Goal: Manage account settings

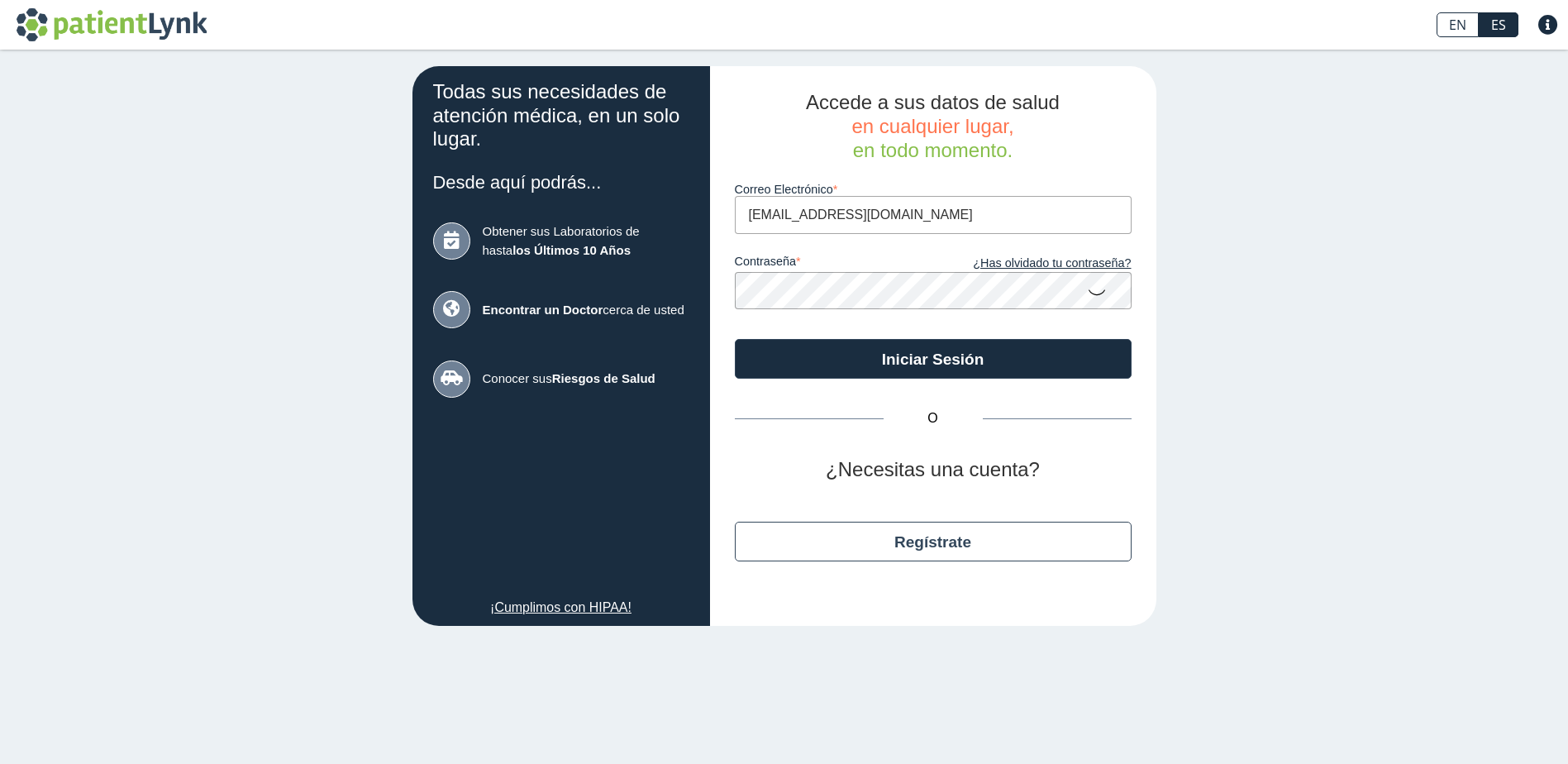
type input "[EMAIL_ADDRESS][DOMAIN_NAME]"
click at [735, 339] on button "Iniciar Sesión" at bounding box center [933, 359] width 397 height 40
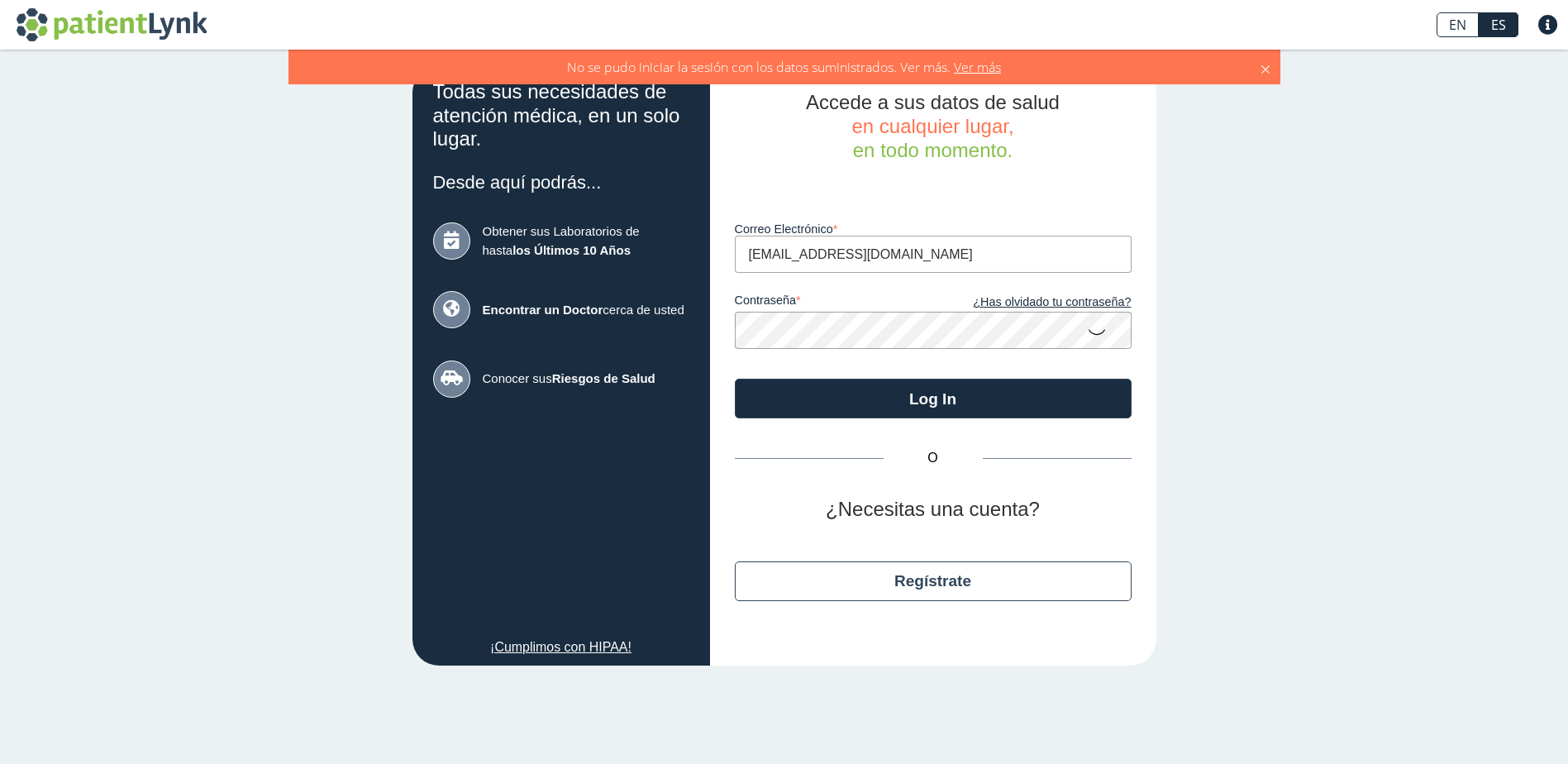
click at [717, 335] on div "Accede a sus datos de salud en cualquier lugar, en todo momento. Luego de vario…" at bounding box center [932, 365] width 446 height 600
click at [735, 379] on button "Log In" at bounding box center [933, 399] width 397 height 40
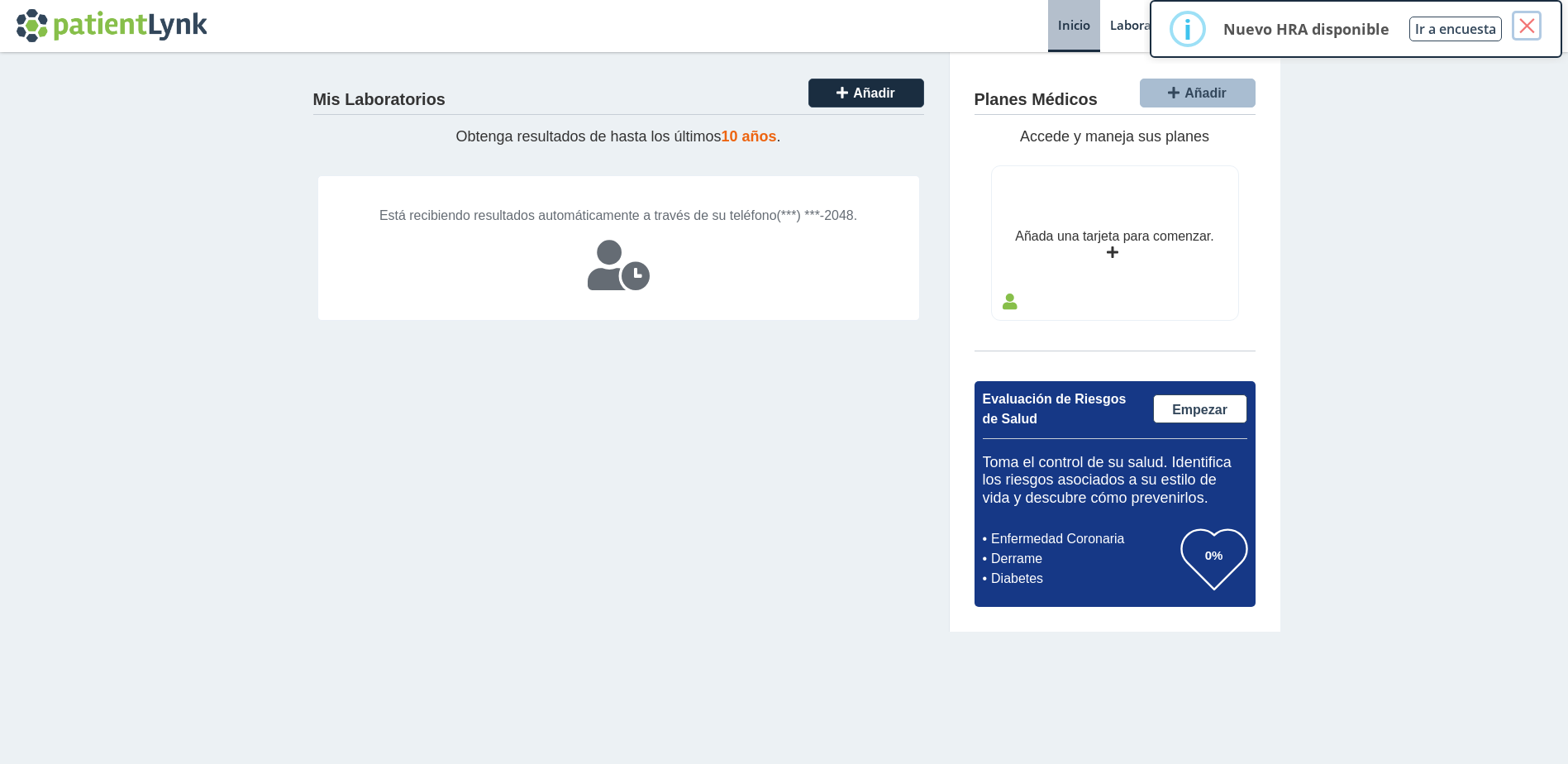
click at [1537, 23] on button "×" at bounding box center [1527, 25] width 30 height 30
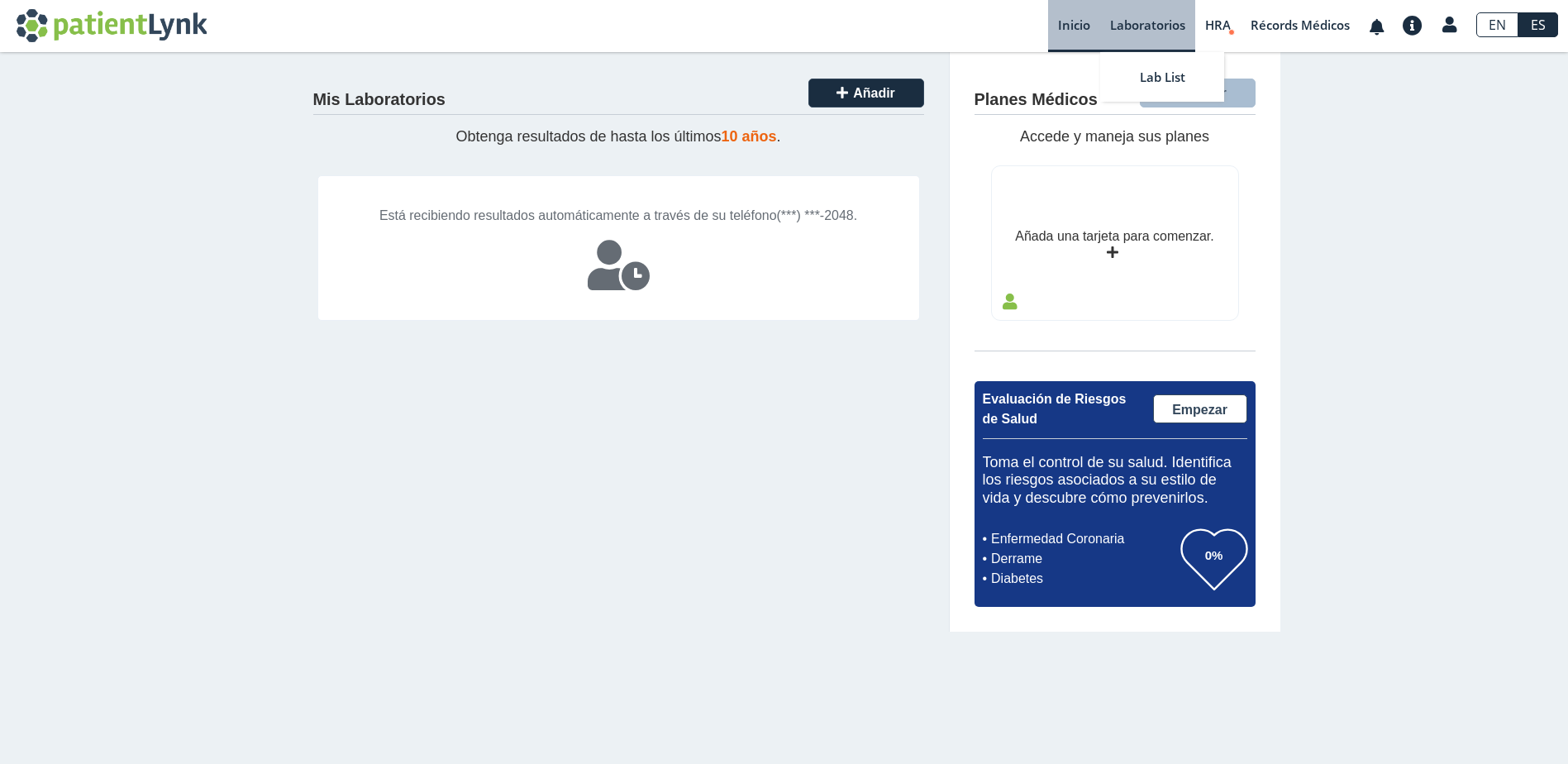
click at [1160, 23] on link "Laboratorios" at bounding box center [1147, 26] width 95 height 52
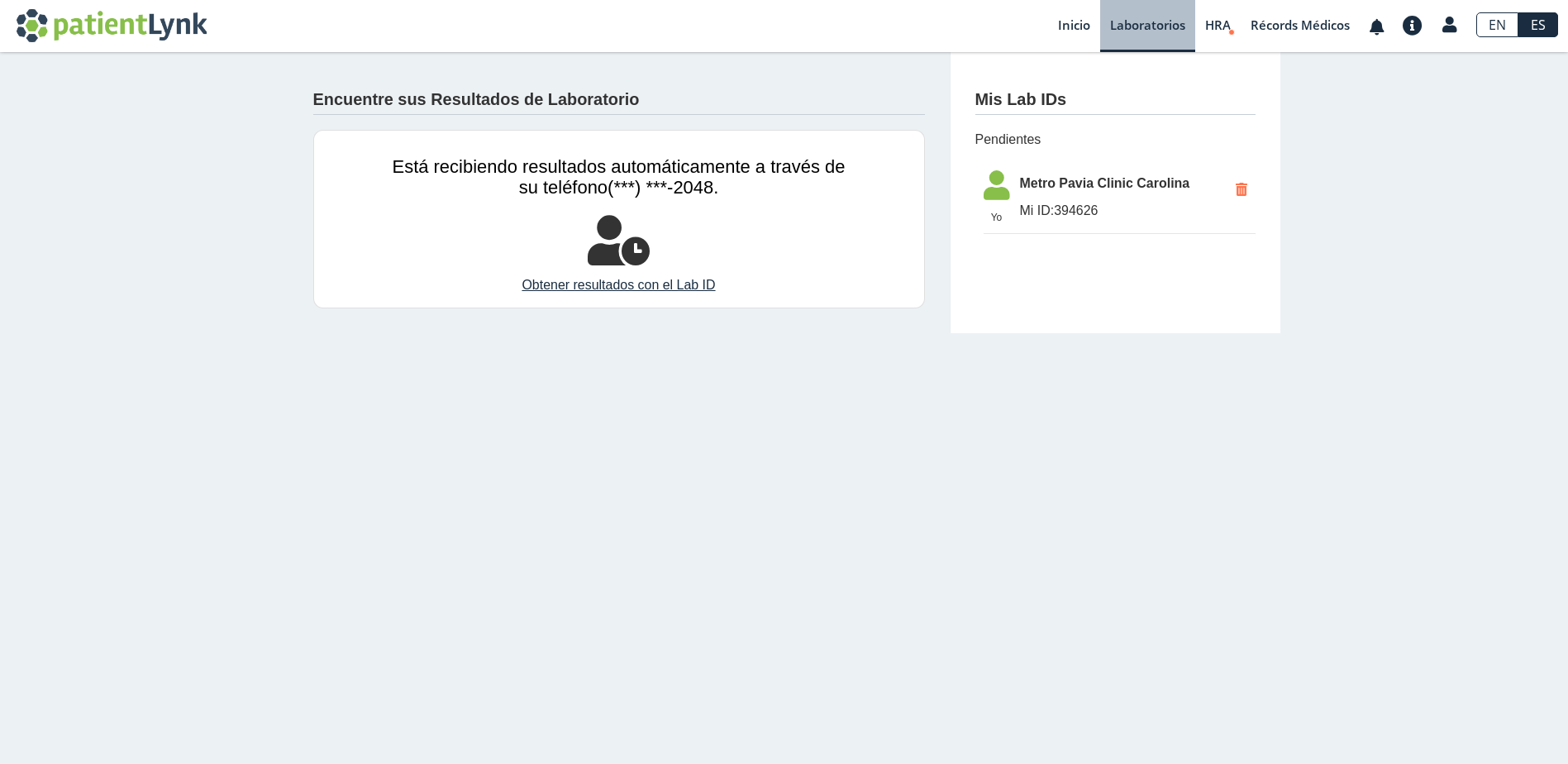
click at [1080, 183] on span "Metro Pavia Clinic Carolina" at bounding box center [1123, 183] width 207 height 20
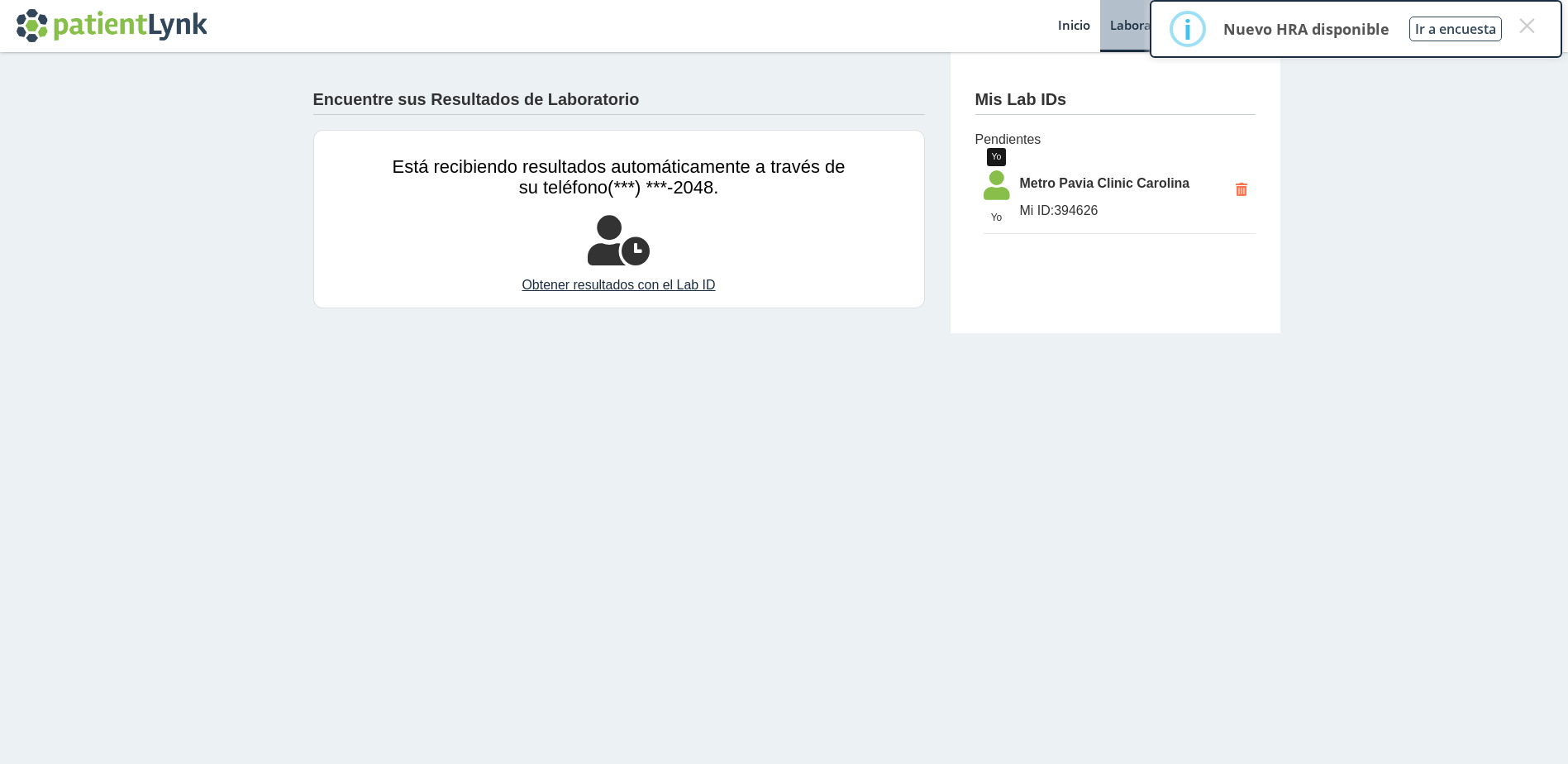
click at [992, 191] on icon at bounding box center [996, 190] width 46 height 40
click at [1525, 24] on button "×" at bounding box center [1527, 25] width 30 height 30
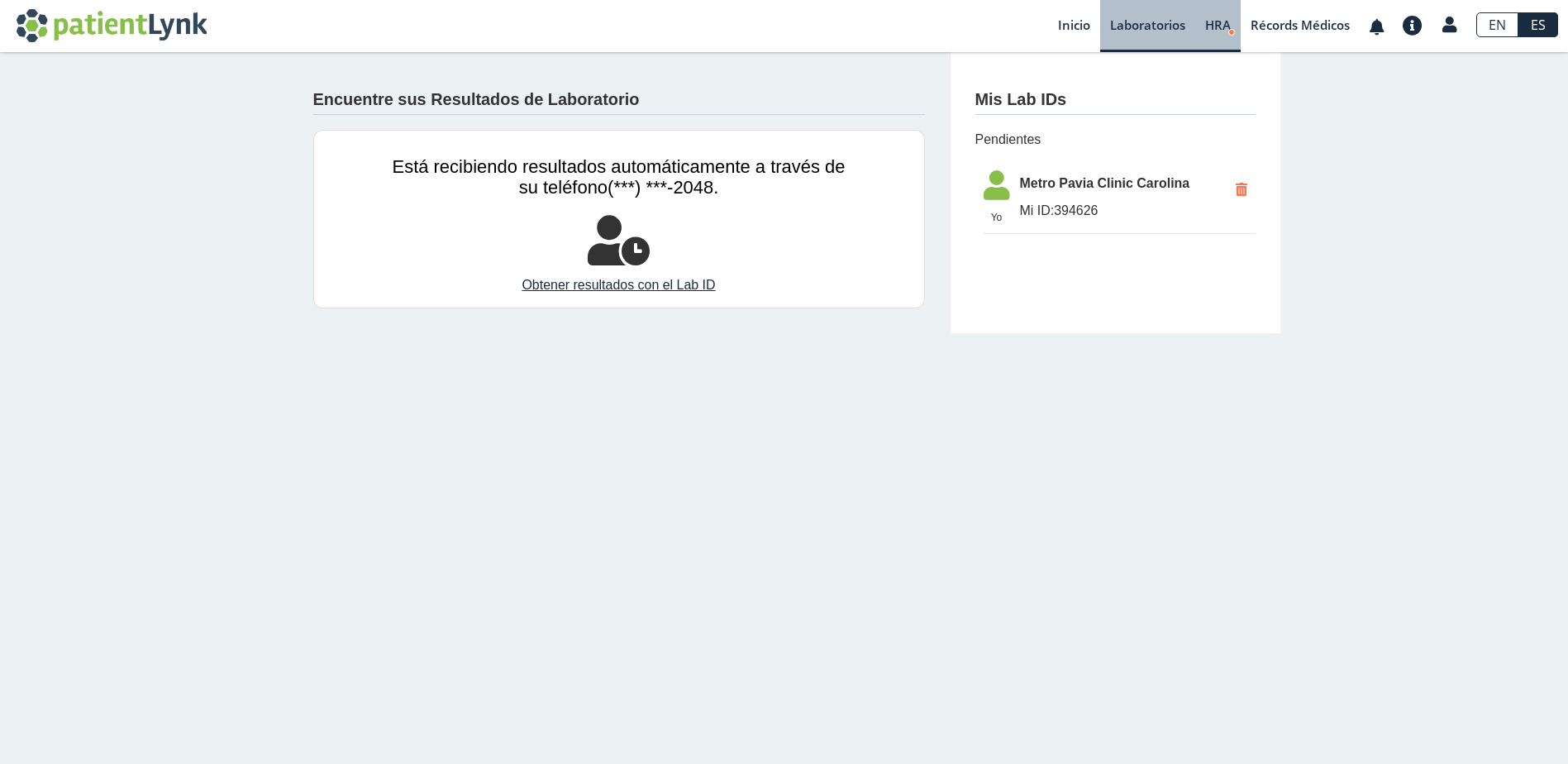
click at [1224, 31] on span "HRA" at bounding box center [1217, 24] width 25 height 16
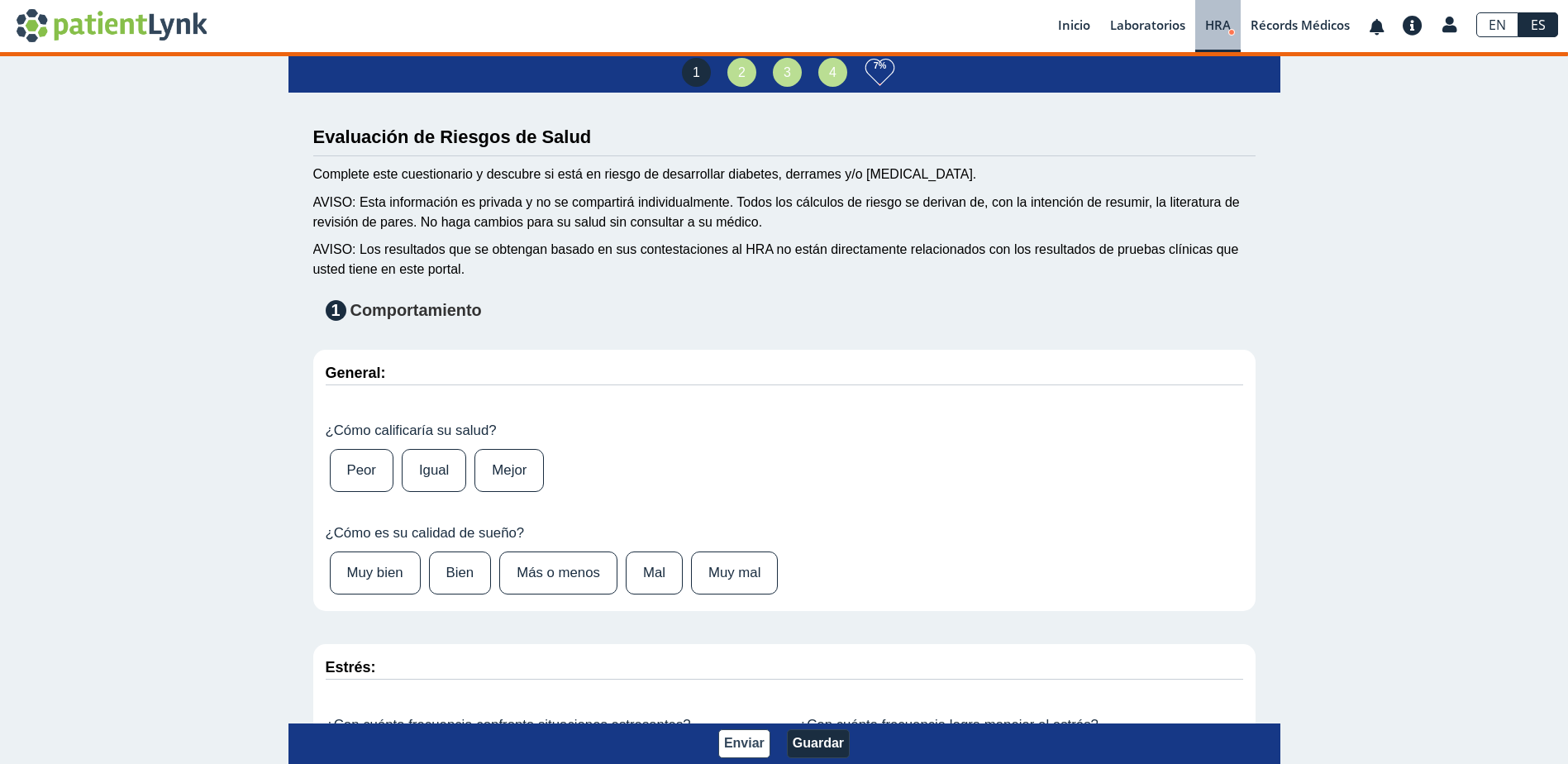
type input "Javier Russi Borrego"
type input "2010-02-01"
type input "7876912655"
type input "Javier Russi"
select select
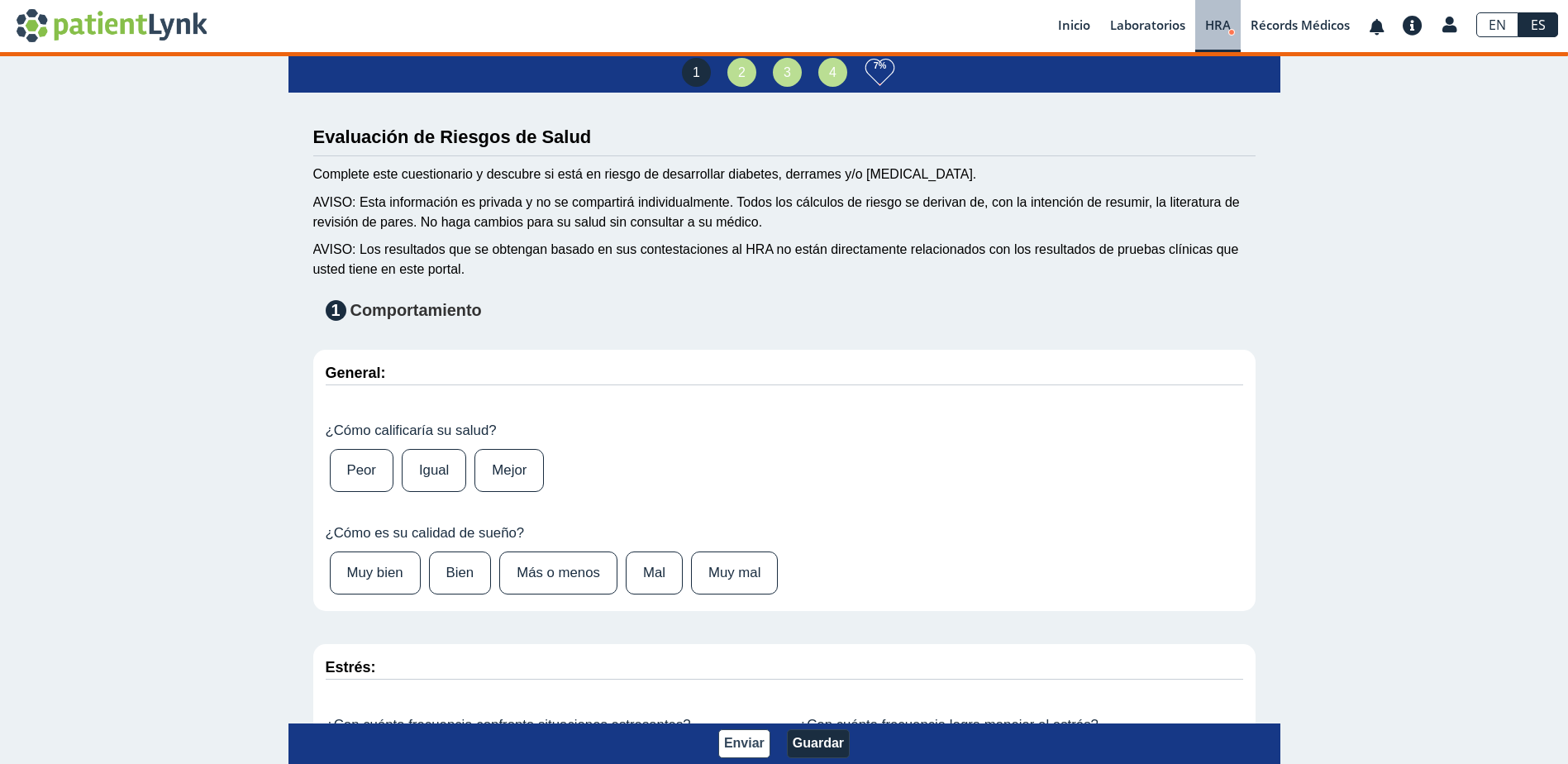
select select
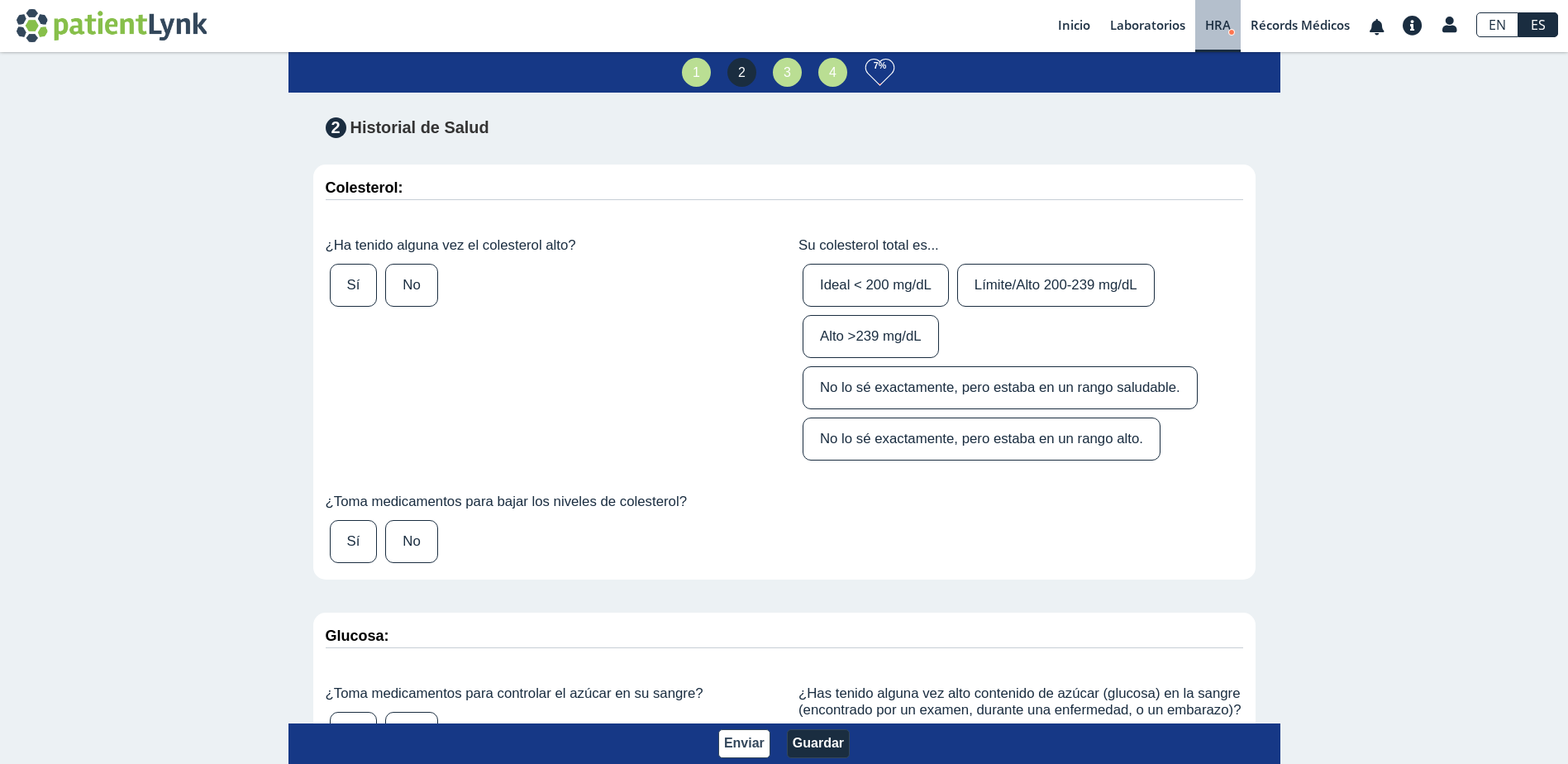
scroll to position [2315, 0]
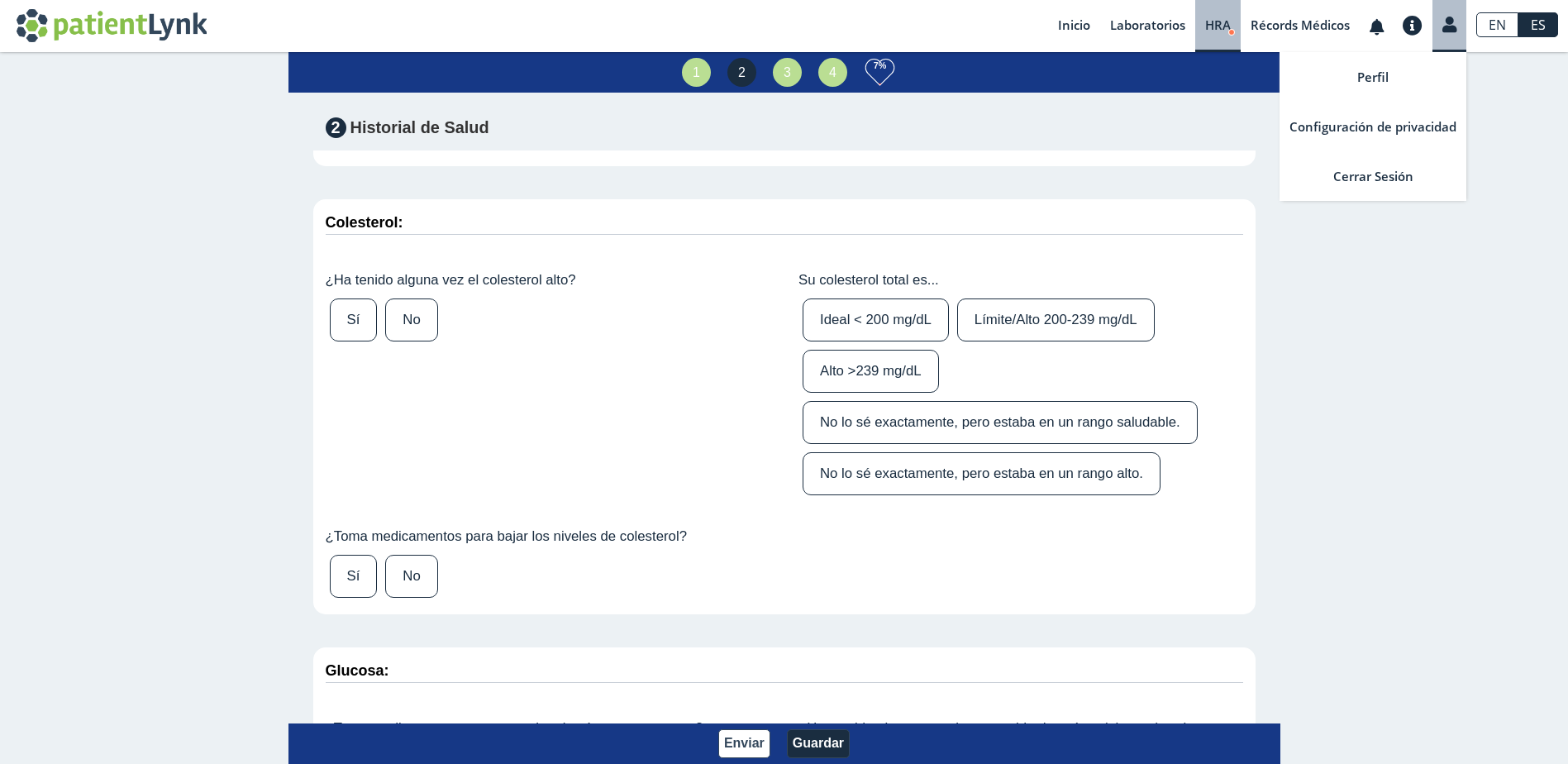
click at [1456, 22] on icon at bounding box center [1450, 24] width 14 height 13
click at [1353, 86] on link "Perfil" at bounding box center [1372, 77] width 187 height 50
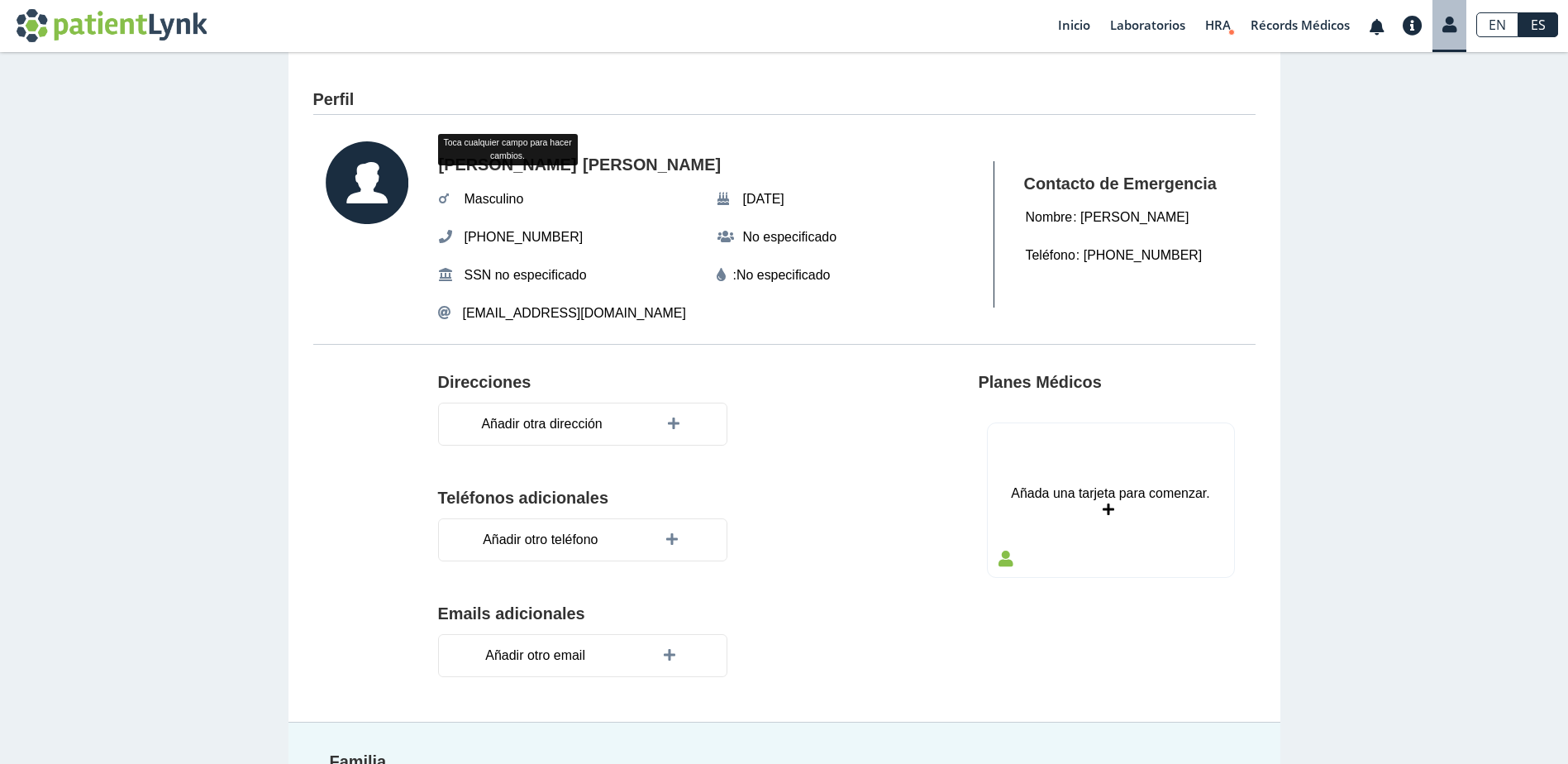
click at [1389, 263] on div "Perfil Javier Toca cualquier campo para hacer cambios. Russi Borrego Masculino …" at bounding box center [784, 487] width 1568 height 870
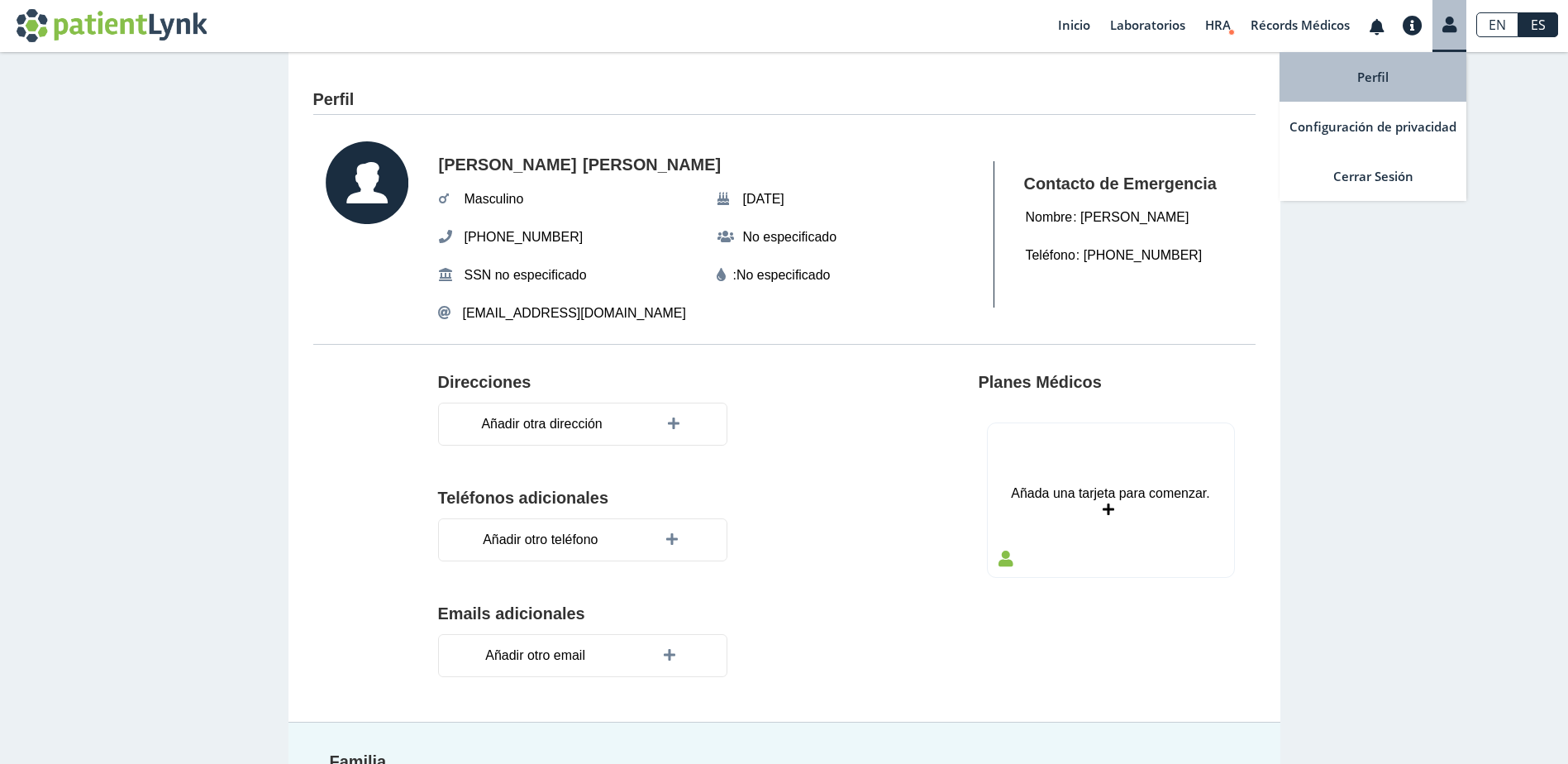
click at [1456, 18] on link at bounding box center [1450, 23] width 34 height 22
click at [1373, 168] on link "Cerrar Sesión" at bounding box center [1372, 176] width 187 height 50
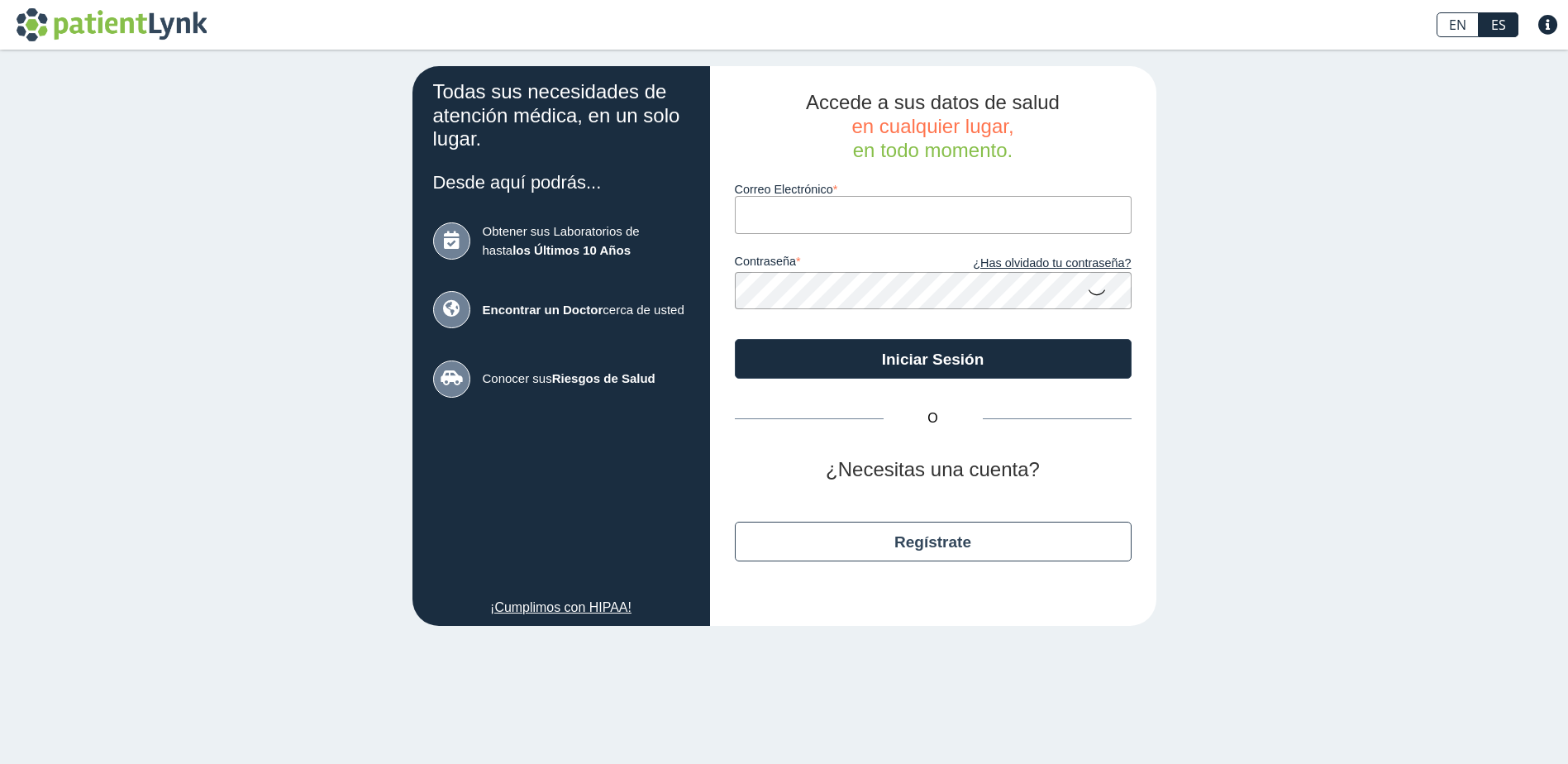
click at [820, 216] on input "Correo Electrónico" at bounding box center [933, 214] width 397 height 37
type input "ymborrego@hotmail.com"
click at [735, 339] on button "Iniciar Sesión" at bounding box center [933, 359] width 397 height 40
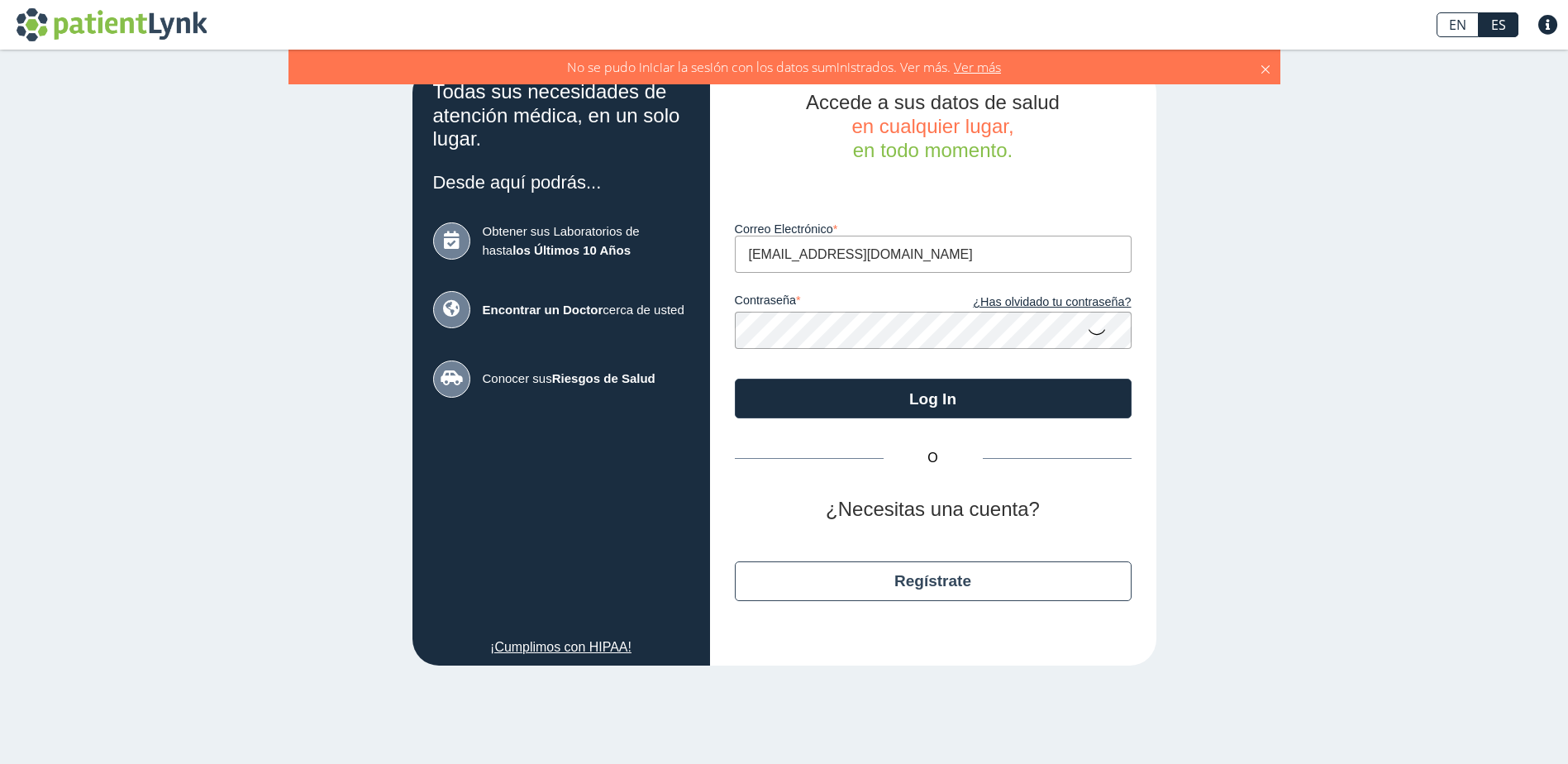
click at [735, 379] on button "Log In" at bounding box center [933, 399] width 397 height 40
click at [1265, 69] on icon at bounding box center [1265, 67] width 14 height 18
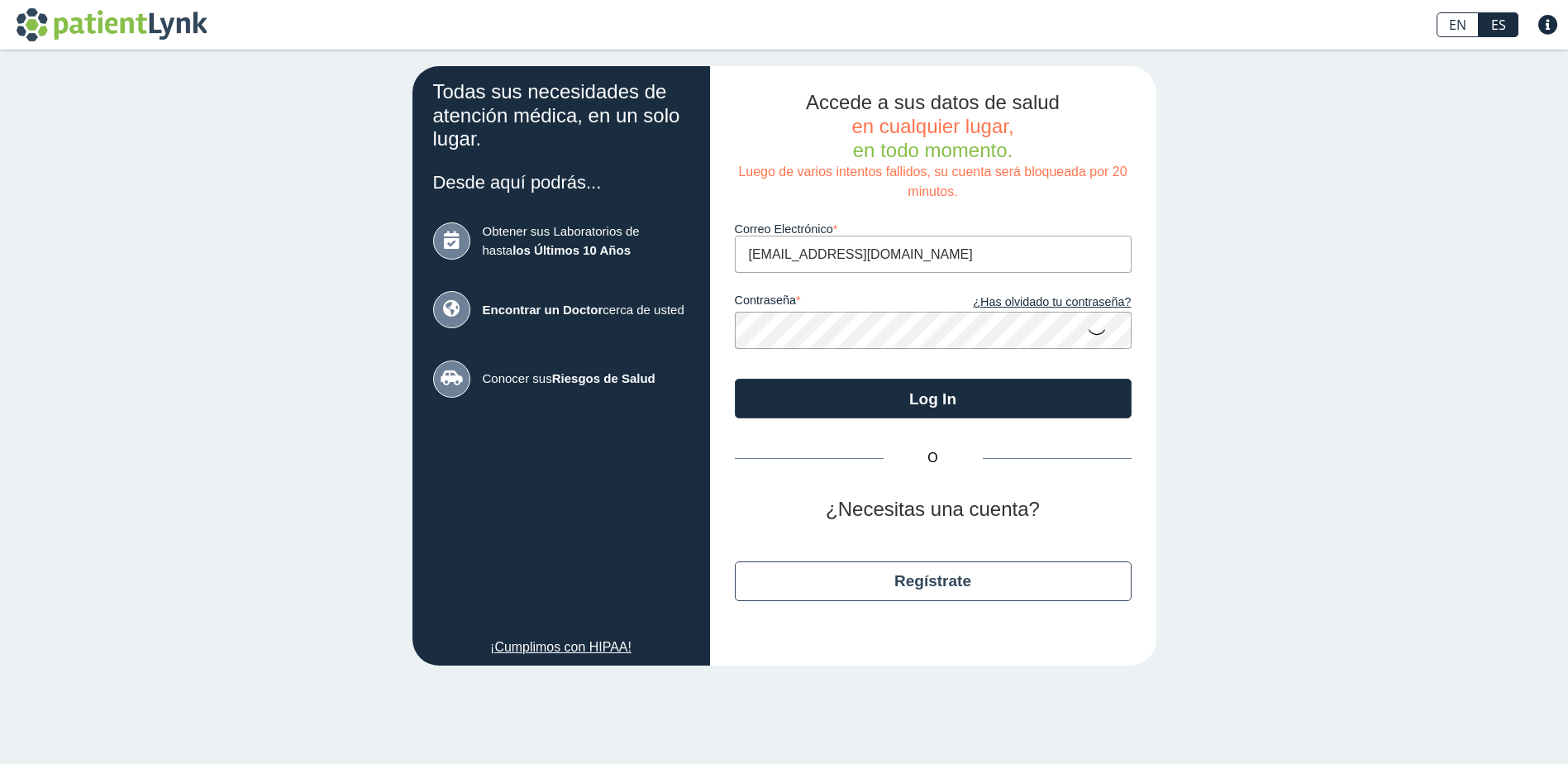
click at [665, 323] on app-login "Todas sus necesidades de atención médica, en un solo lugar. Desde aquí podrás..…" at bounding box center [784, 365] width 744 height 600
click at [844, 254] on input "ymborrego@hotmail.com" at bounding box center [933, 253] width 397 height 37
click at [1018, 250] on input "ymborrego@hotmail.com" at bounding box center [933, 253] width 397 height 37
click at [1294, 227] on div "Todas sus necesidades de atención médica, en un solo lugar. Desde aquí podrás..…" at bounding box center [784, 365] width 1568 height 632
click at [1091, 299] on link "¿Has olvidado tu contraseña?" at bounding box center [1032, 302] width 198 height 18
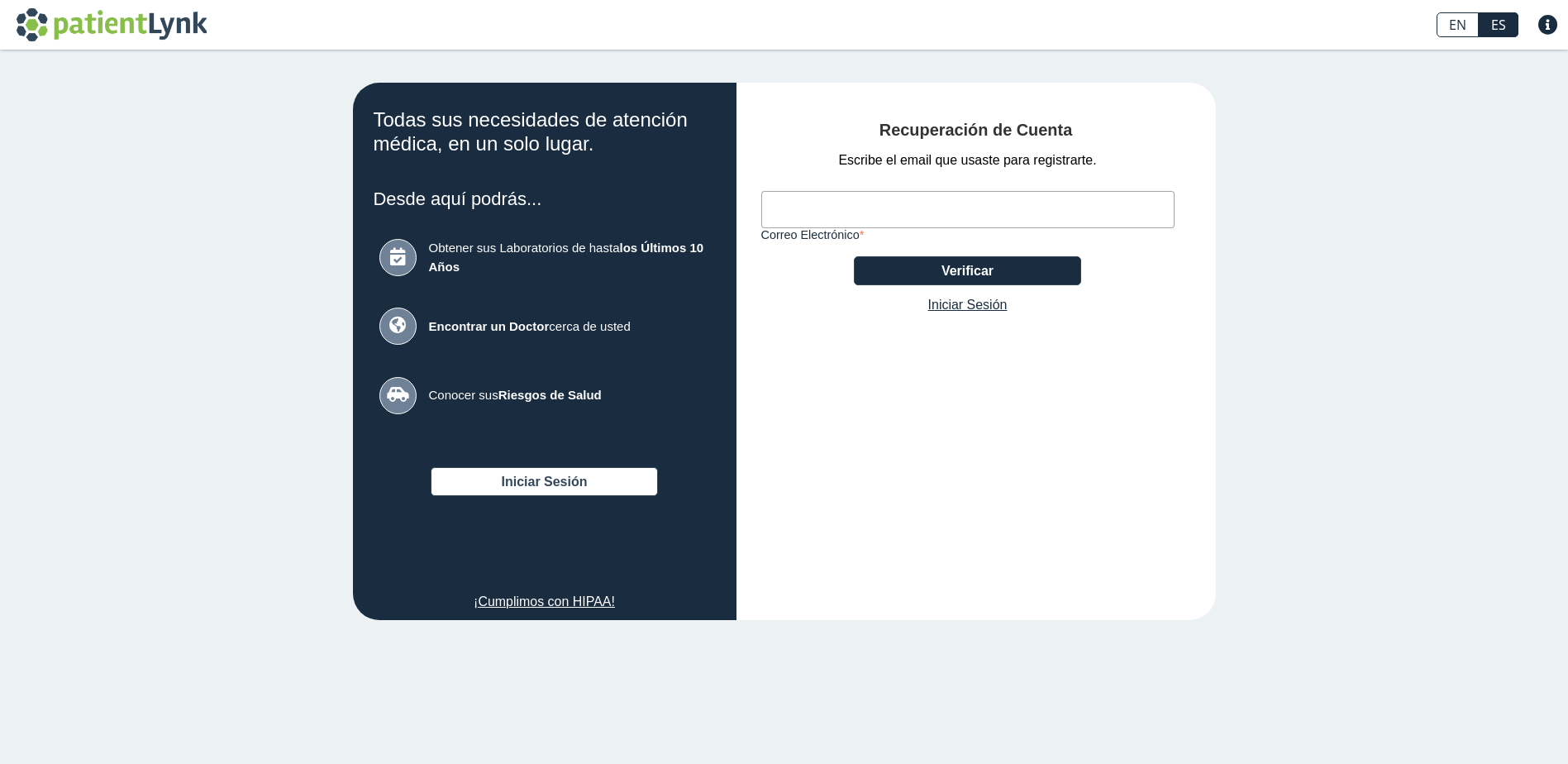
click at [782, 204] on input "Correo Electrónico" at bounding box center [967, 209] width 413 height 37
type input "ymborrego@hotmail.com"
click at [948, 270] on button "Verificar" at bounding box center [967, 271] width 227 height 29
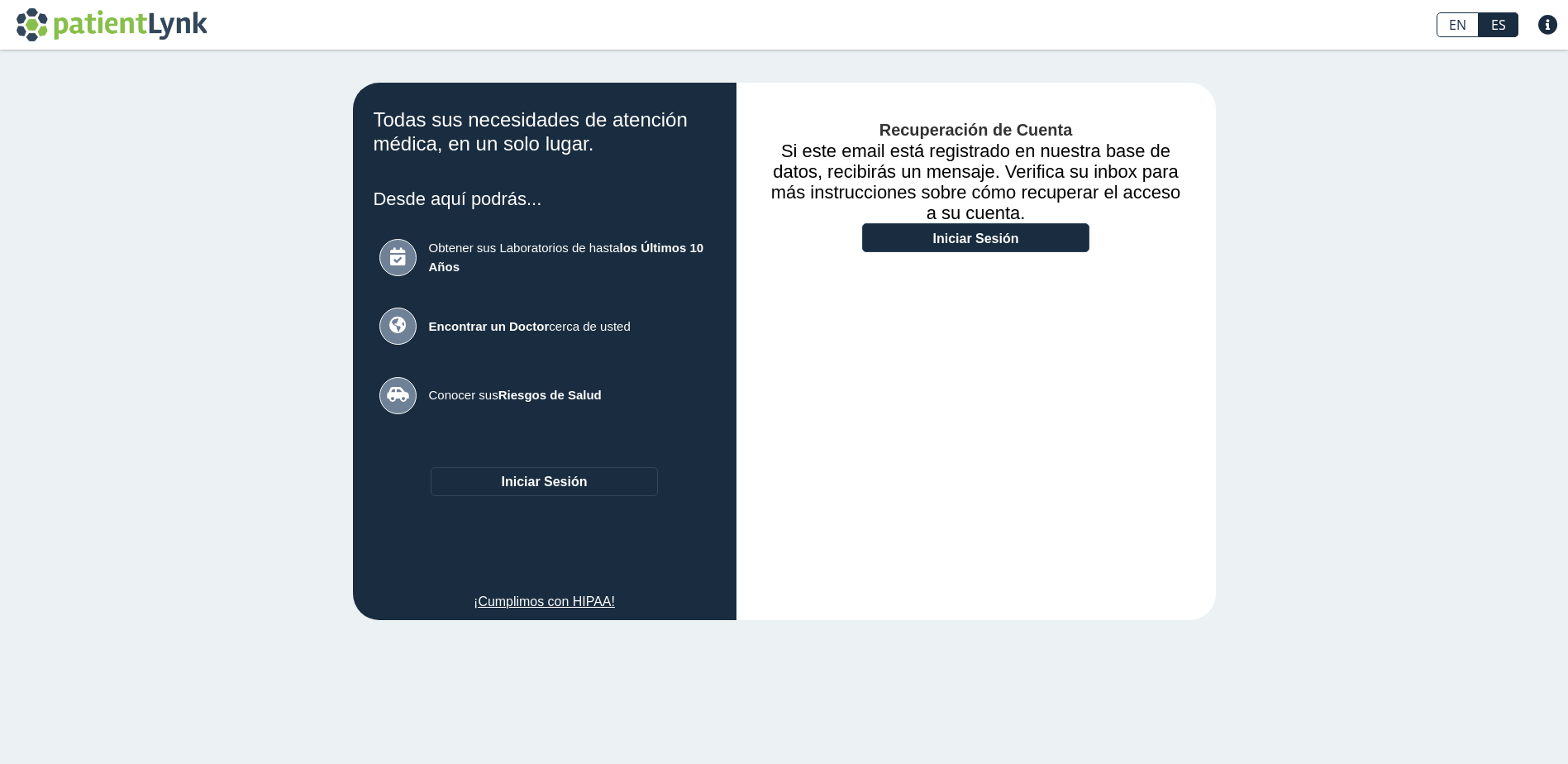
click at [582, 492] on button "Iniciar Sesión" at bounding box center [545, 482] width 227 height 29
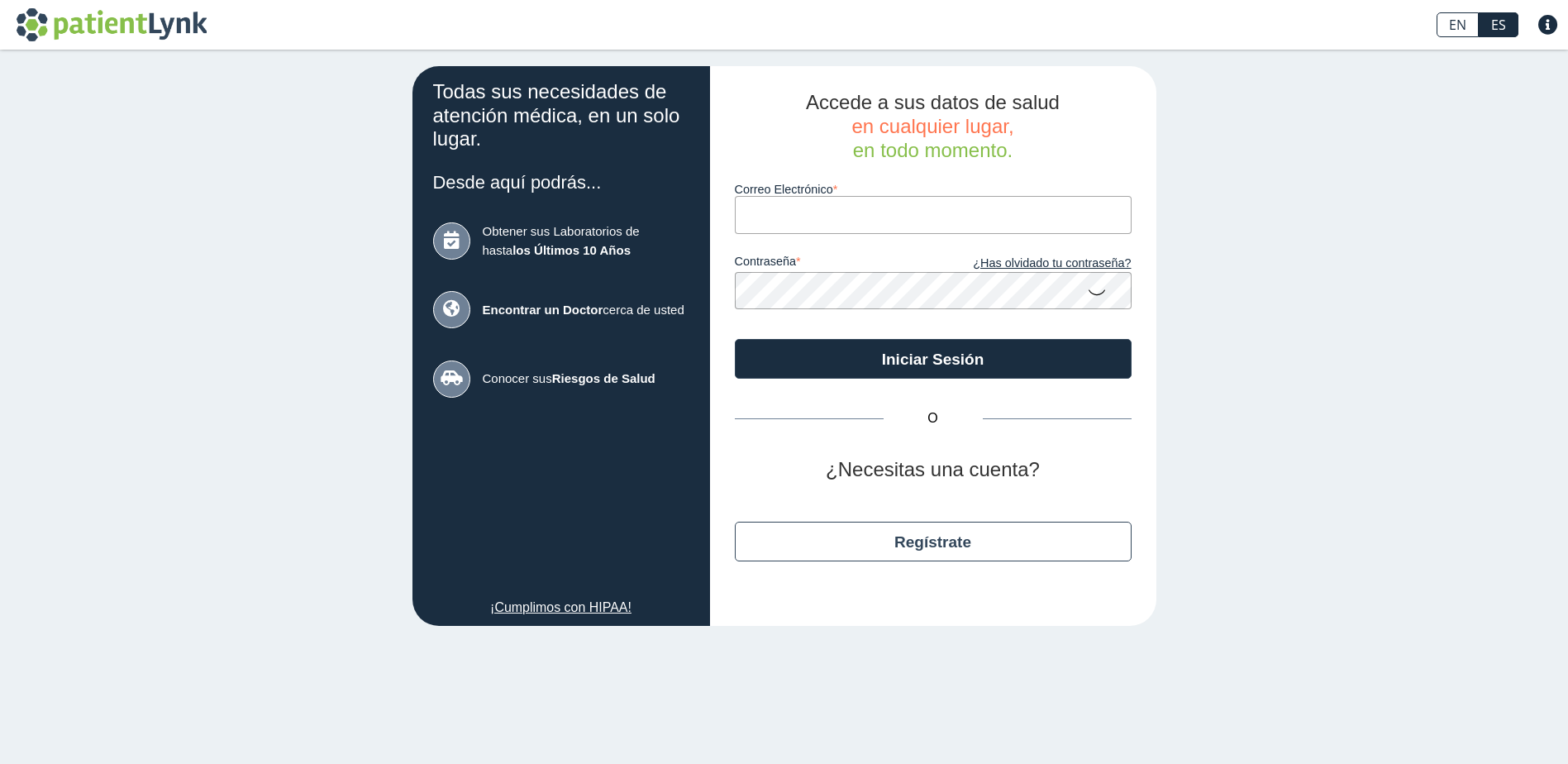
click at [829, 222] on input "Correo Electrónico" at bounding box center [933, 214] width 397 height 37
type input "ymborrego@gmail.com"
click at [735, 339] on button "Iniciar Sesión" at bounding box center [933, 359] width 397 height 40
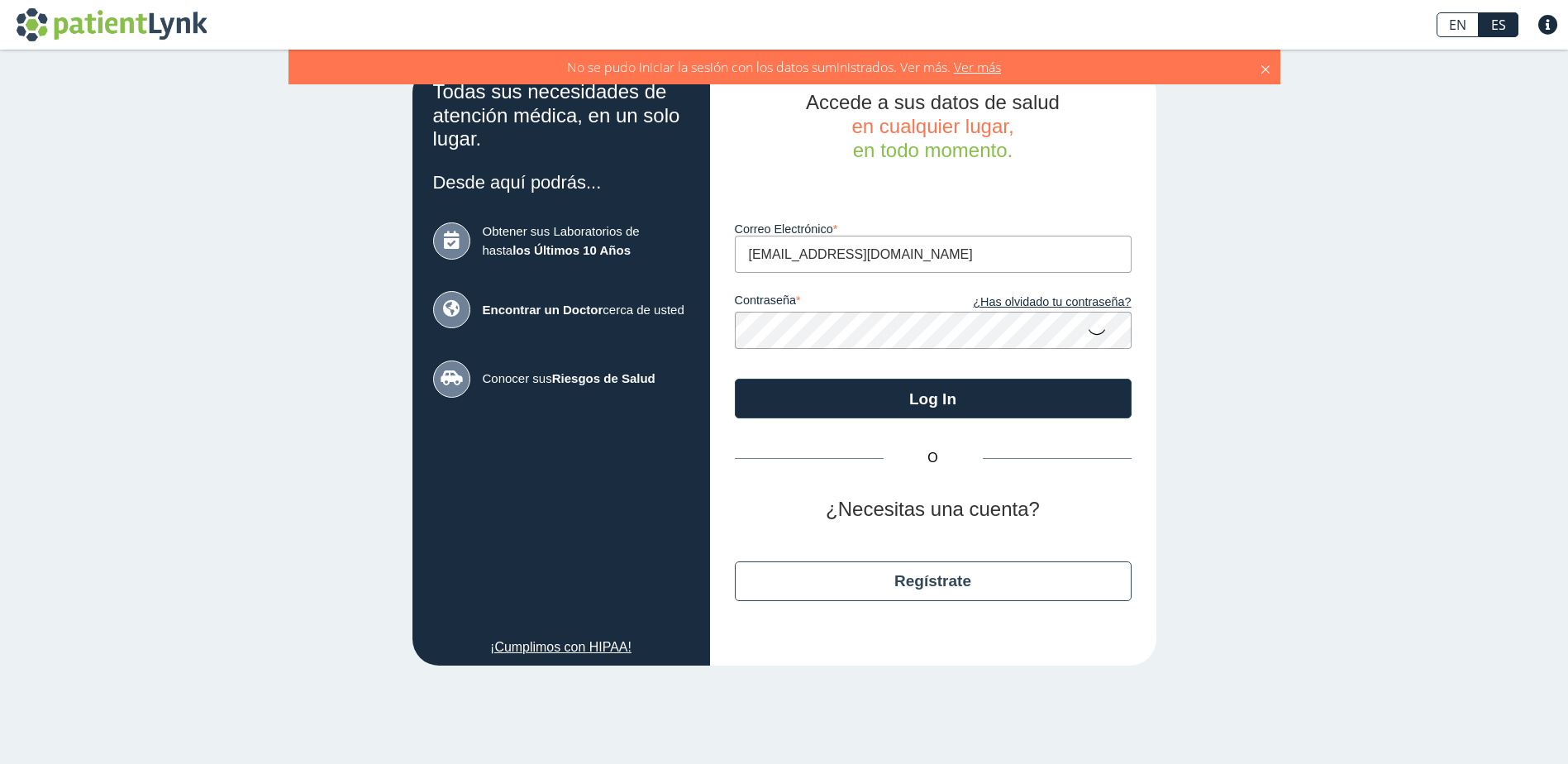
click at [735, 379] on button "Log In" at bounding box center [933, 399] width 397 height 40
click at [1266, 69] on icon at bounding box center [1265, 67] width 14 height 18
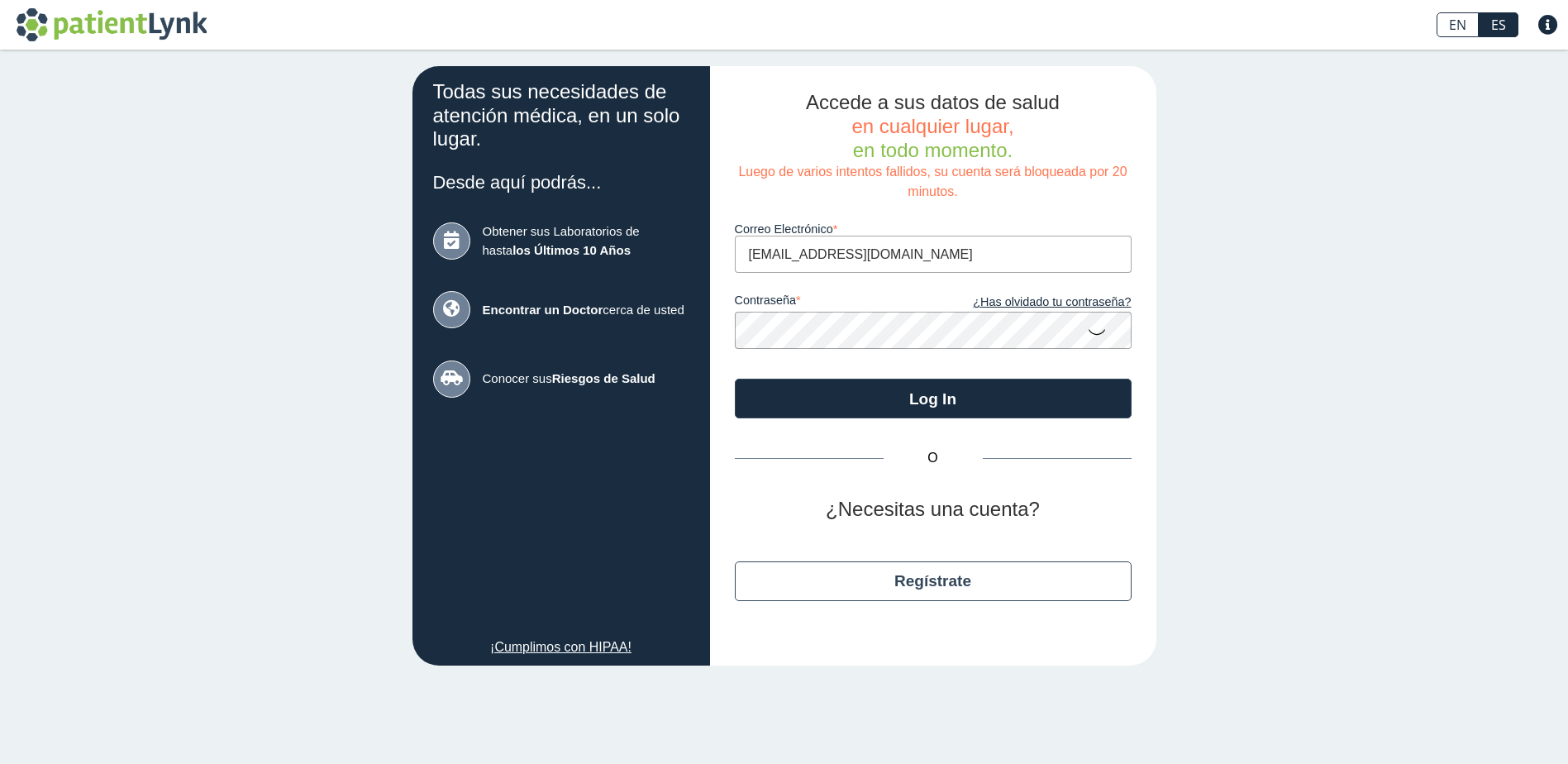
click at [1102, 332] on icon at bounding box center [1096, 331] width 20 height 32
click at [735, 379] on button "Log In" at bounding box center [933, 399] width 397 height 40
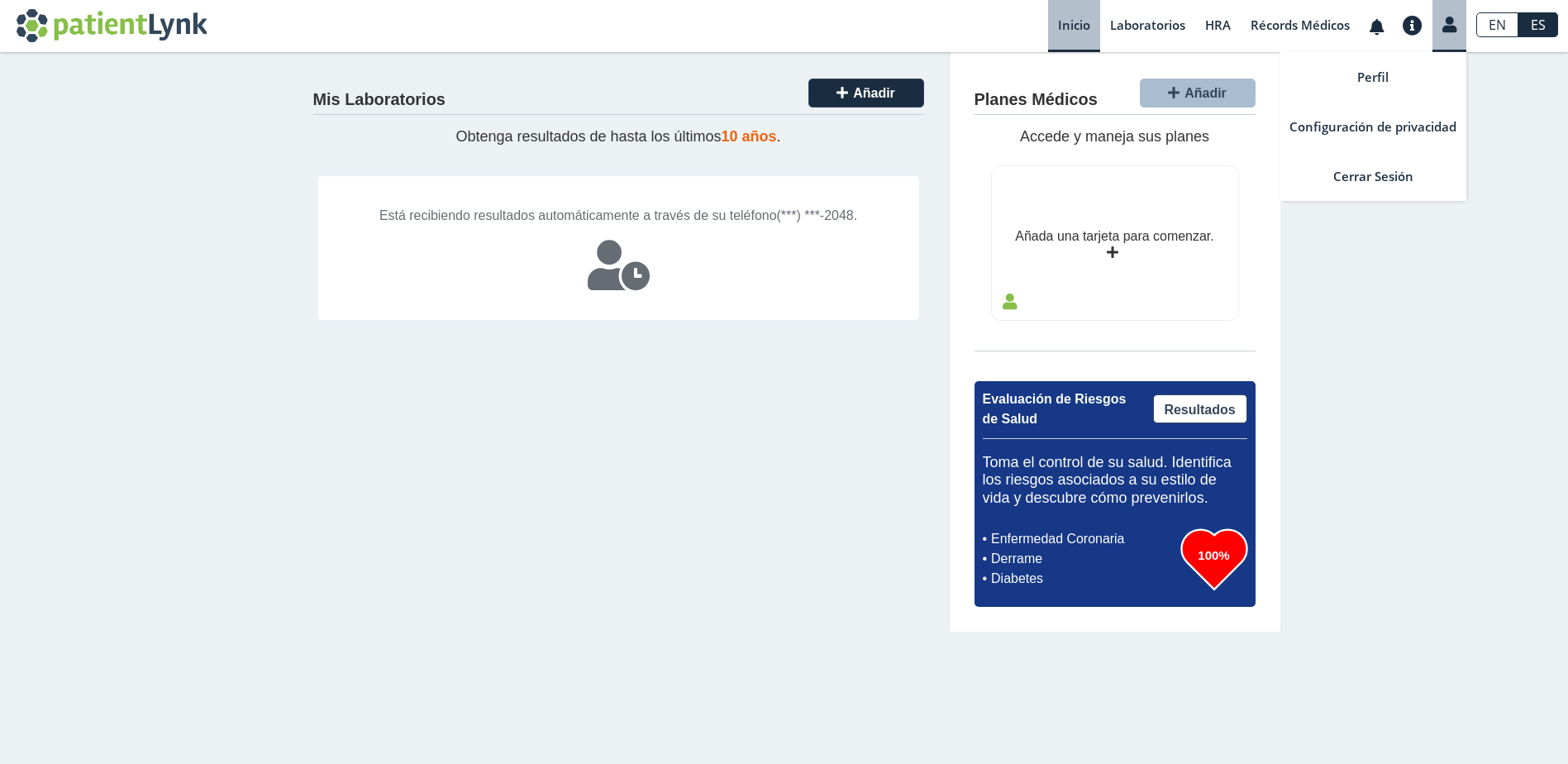
click at [1446, 21] on icon at bounding box center [1450, 24] width 14 height 13
click at [1389, 86] on link "Perfil" at bounding box center [1372, 77] width 187 height 50
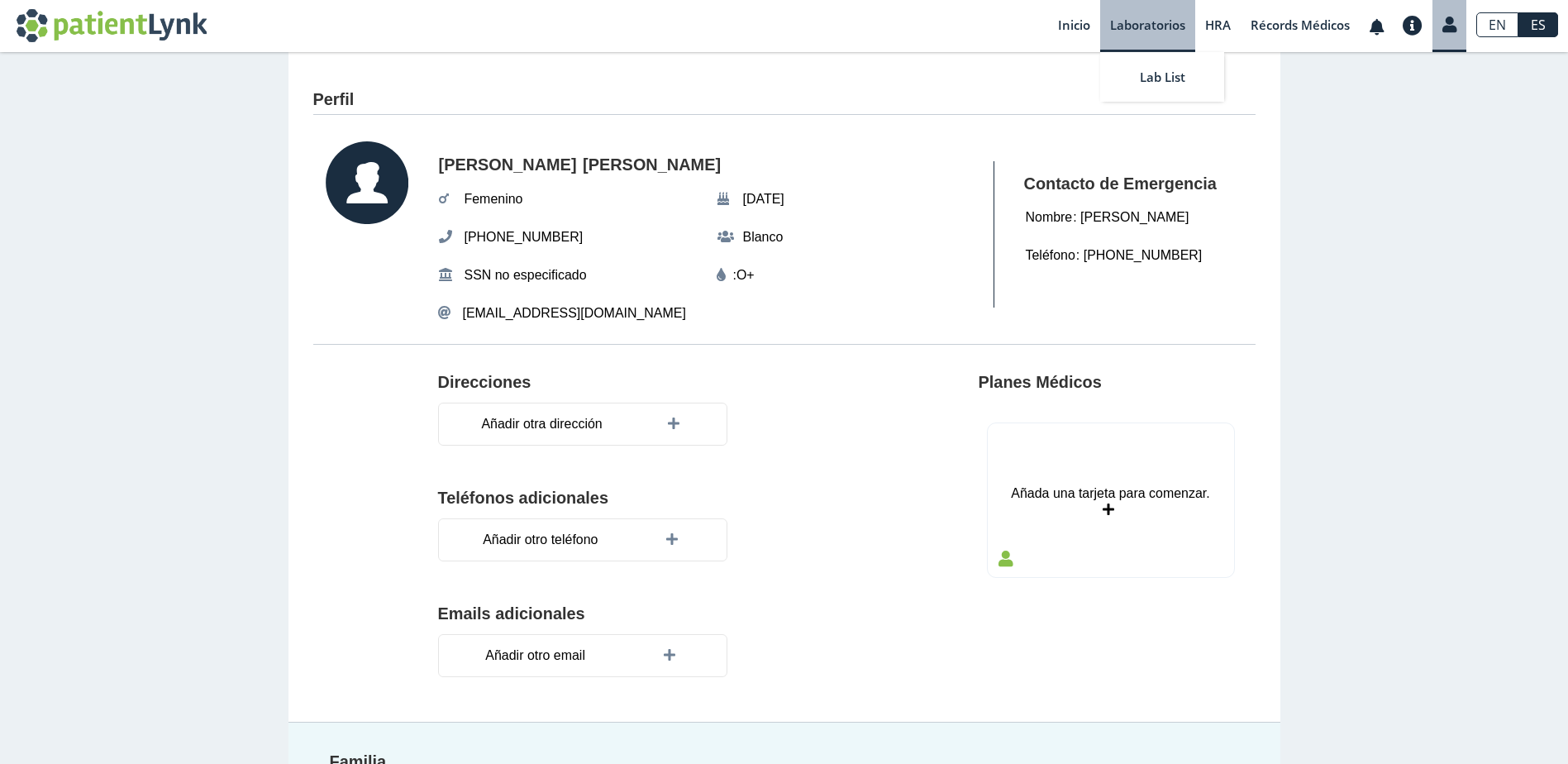
click at [1166, 29] on link "Laboratorios" at bounding box center [1147, 26] width 95 height 52
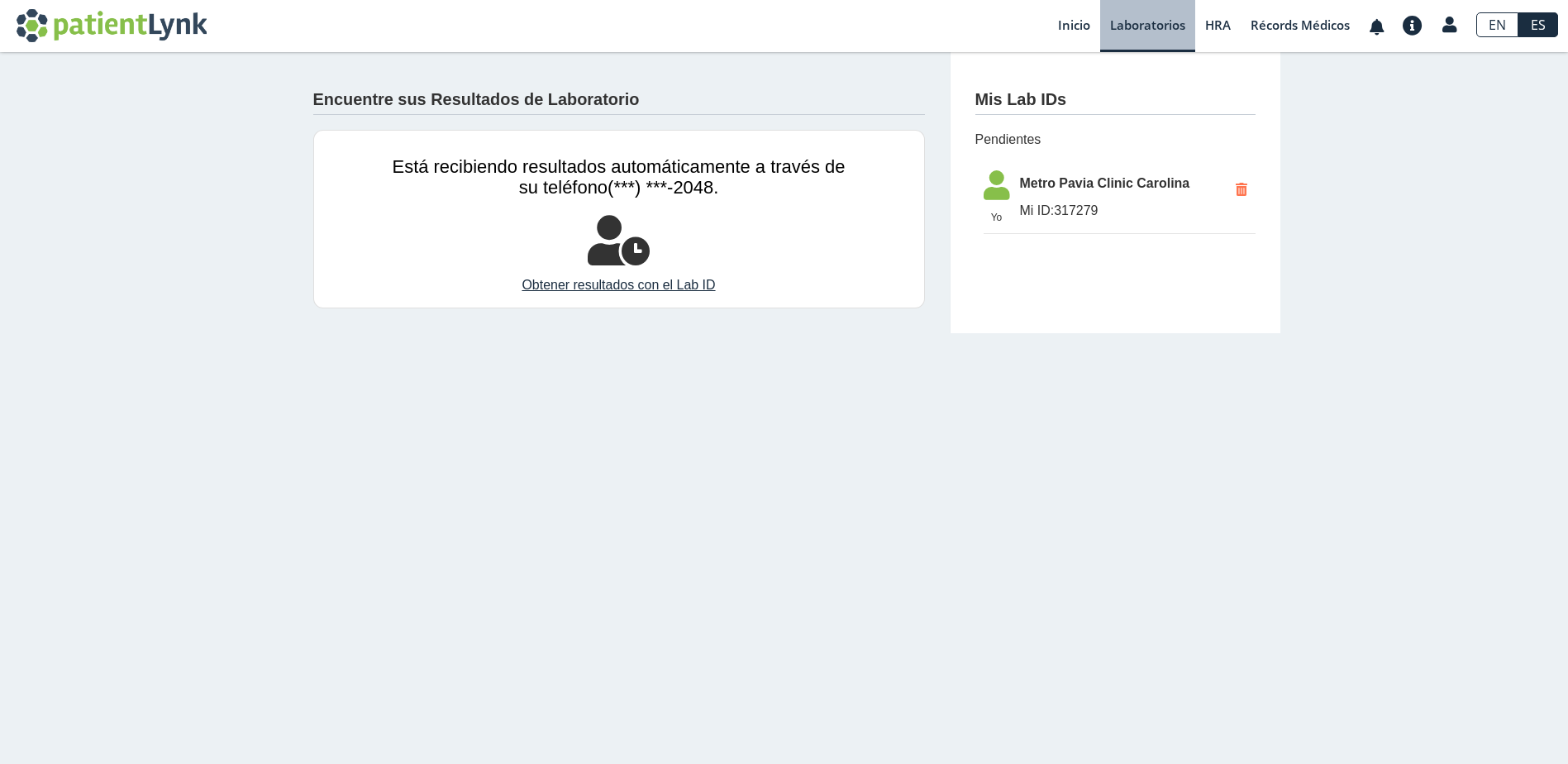
click at [1034, 183] on span "Metro Pavia Clinic Carolina" at bounding box center [1123, 183] width 207 height 20
click at [989, 182] on icon at bounding box center [996, 190] width 46 height 40
click at [1084, 19] on link "Inicio" at bounding box center [1074, 26] width 52 height 52
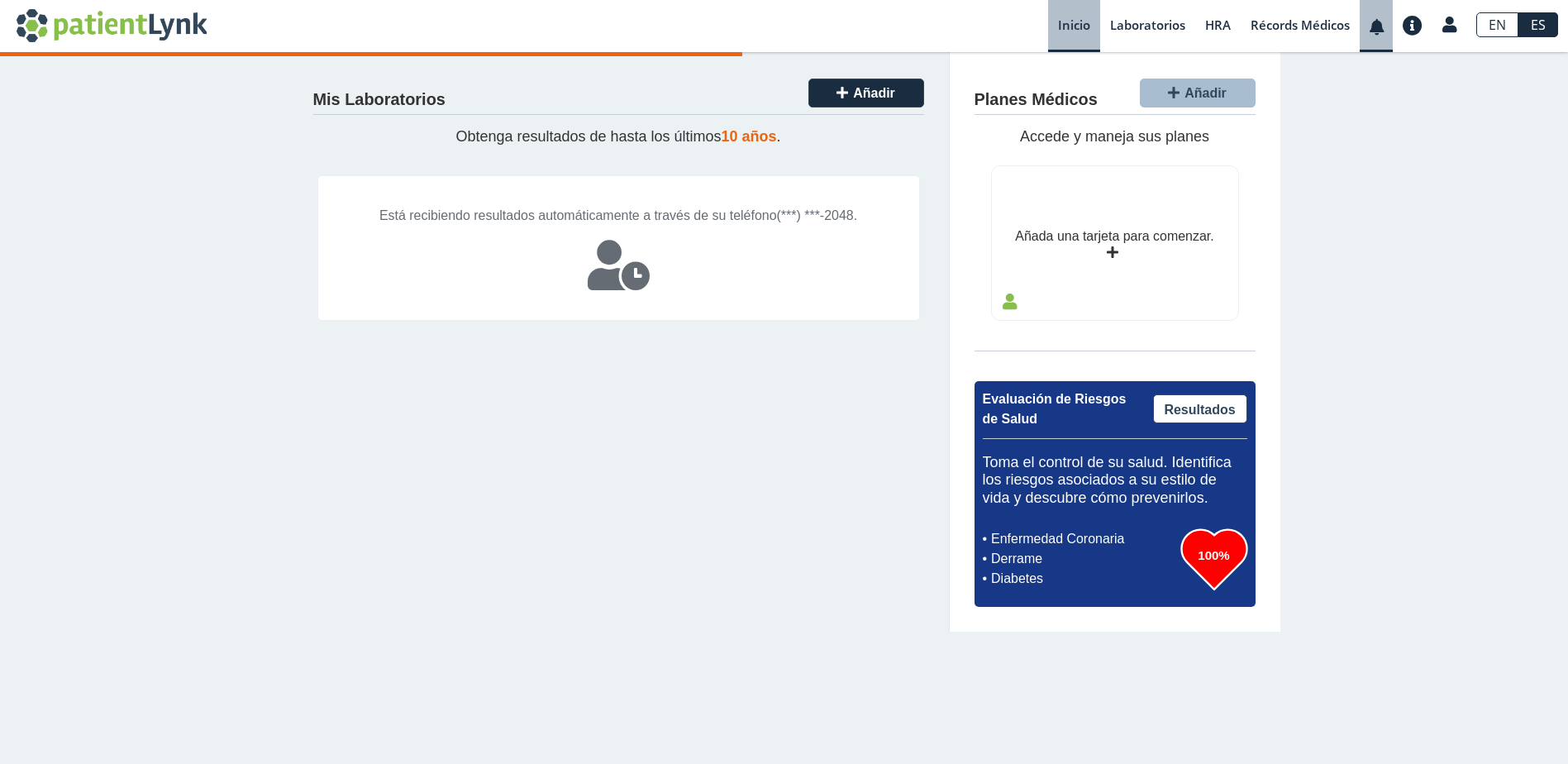
click at [1371, 17] on span at bounding box center [1377, 26] width 34 height 52
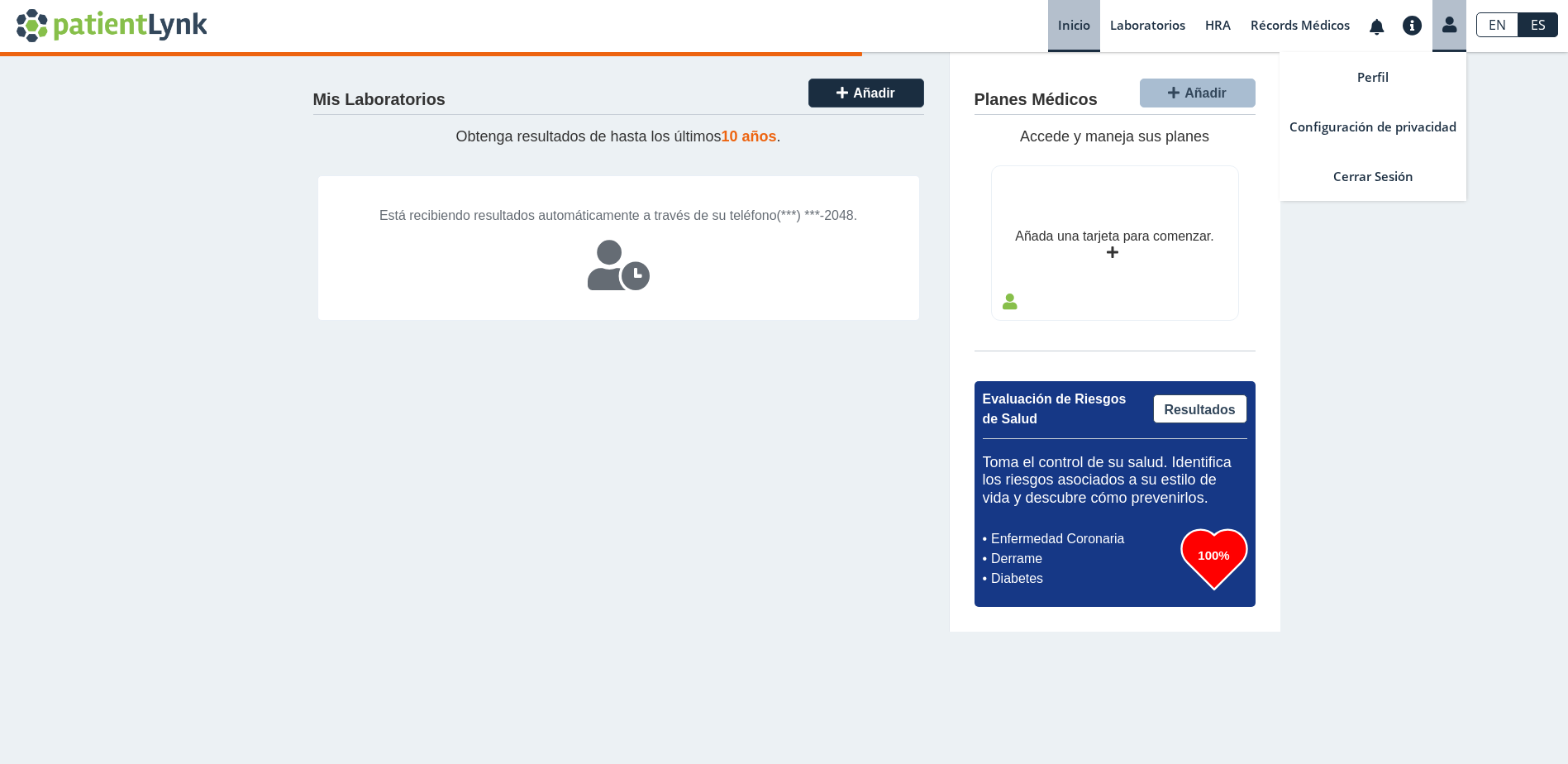
click at [1463, 20] on link at bounding box center [1450, 23] width 34 height 22
click at [1407, 118] on link "Configuración de privacidad" at bounding box center [1372, 126] width 187 height 50
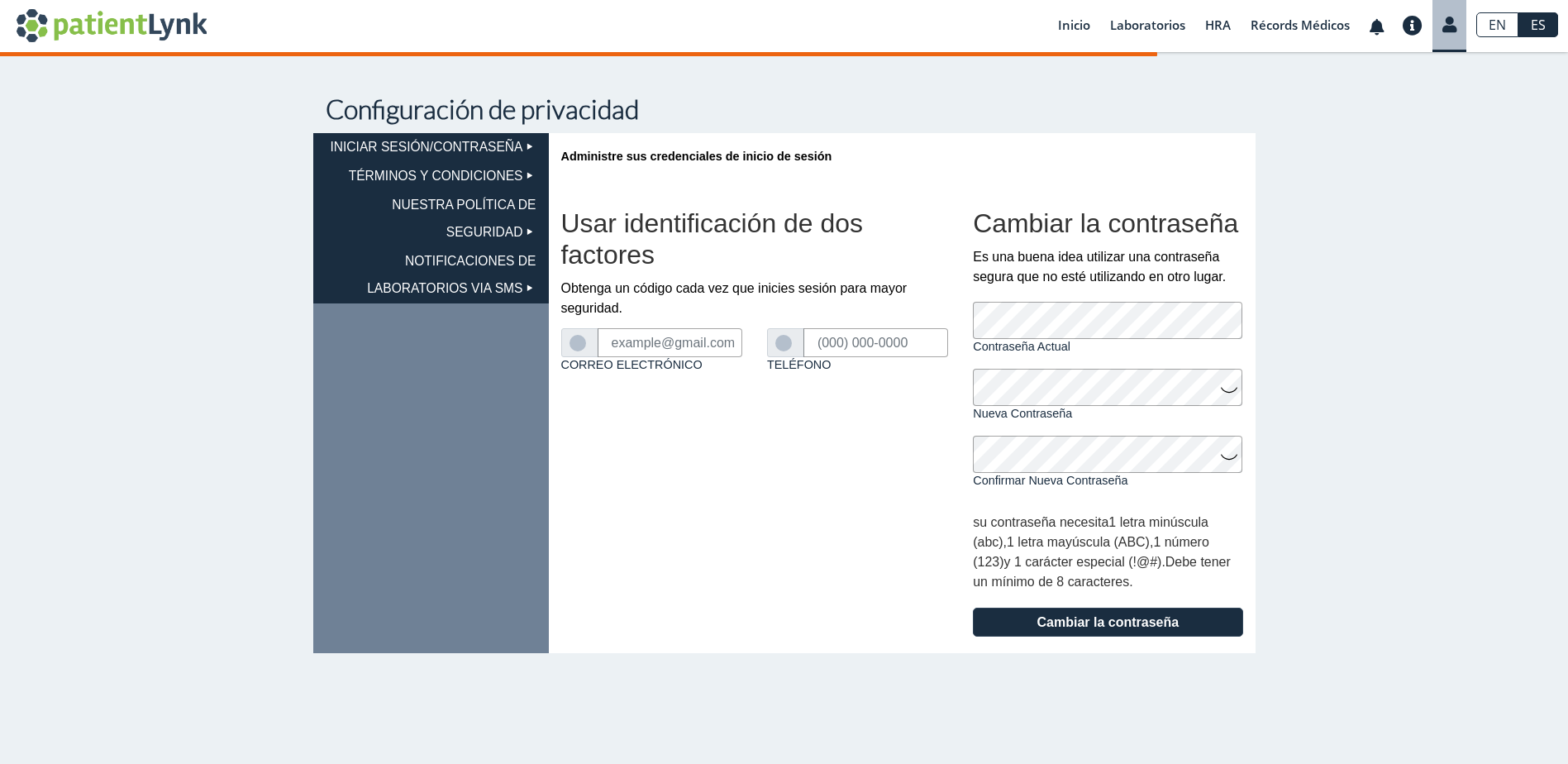
type input "ymborrego@gmail.com"
type input "(787) 810-2048"
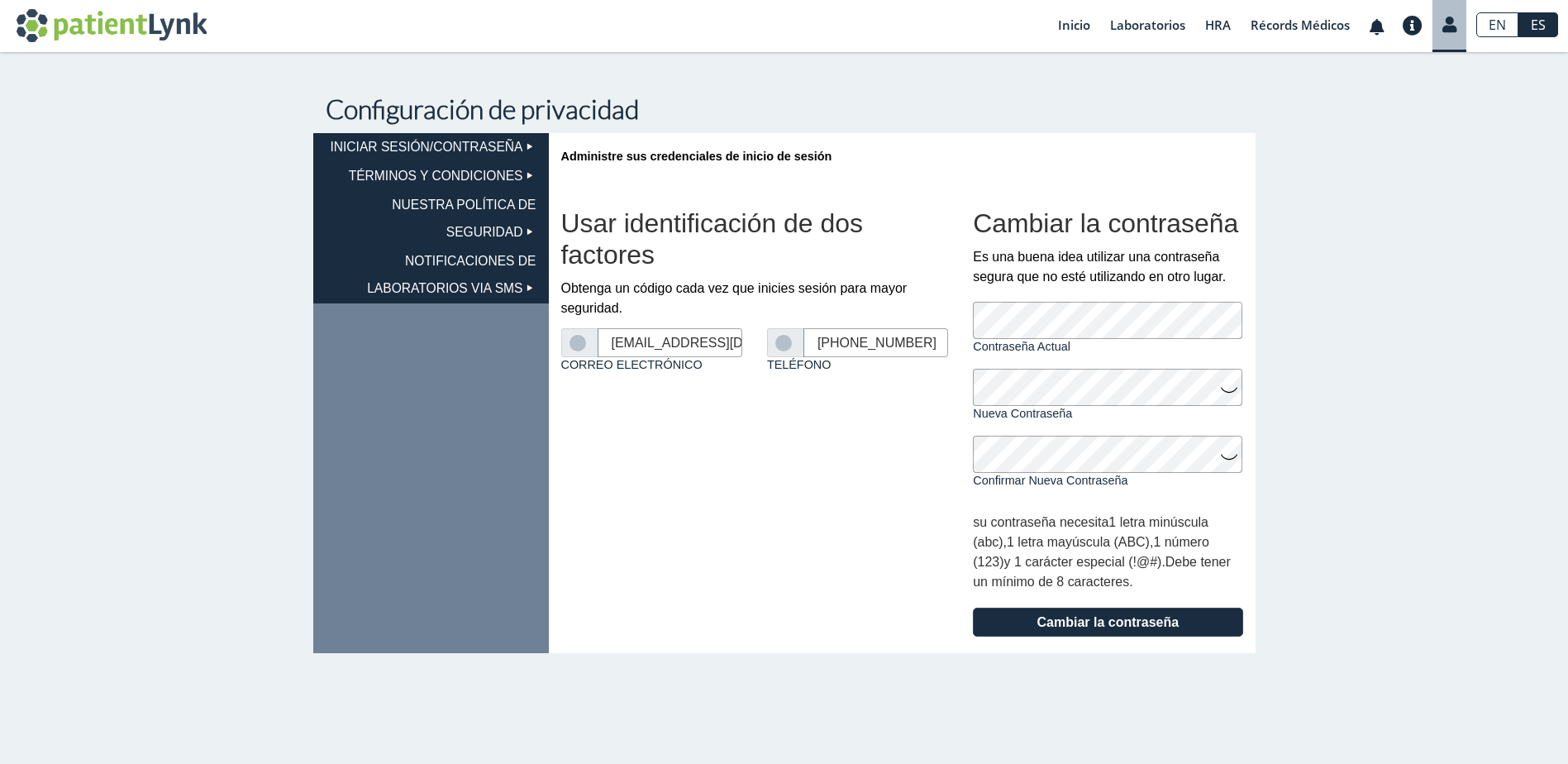
click at [478, 289] on li "NOTIFICACIONES DE LABORATORIOS VIA SMS" at bounding box center [430, 275] width 235 height 56
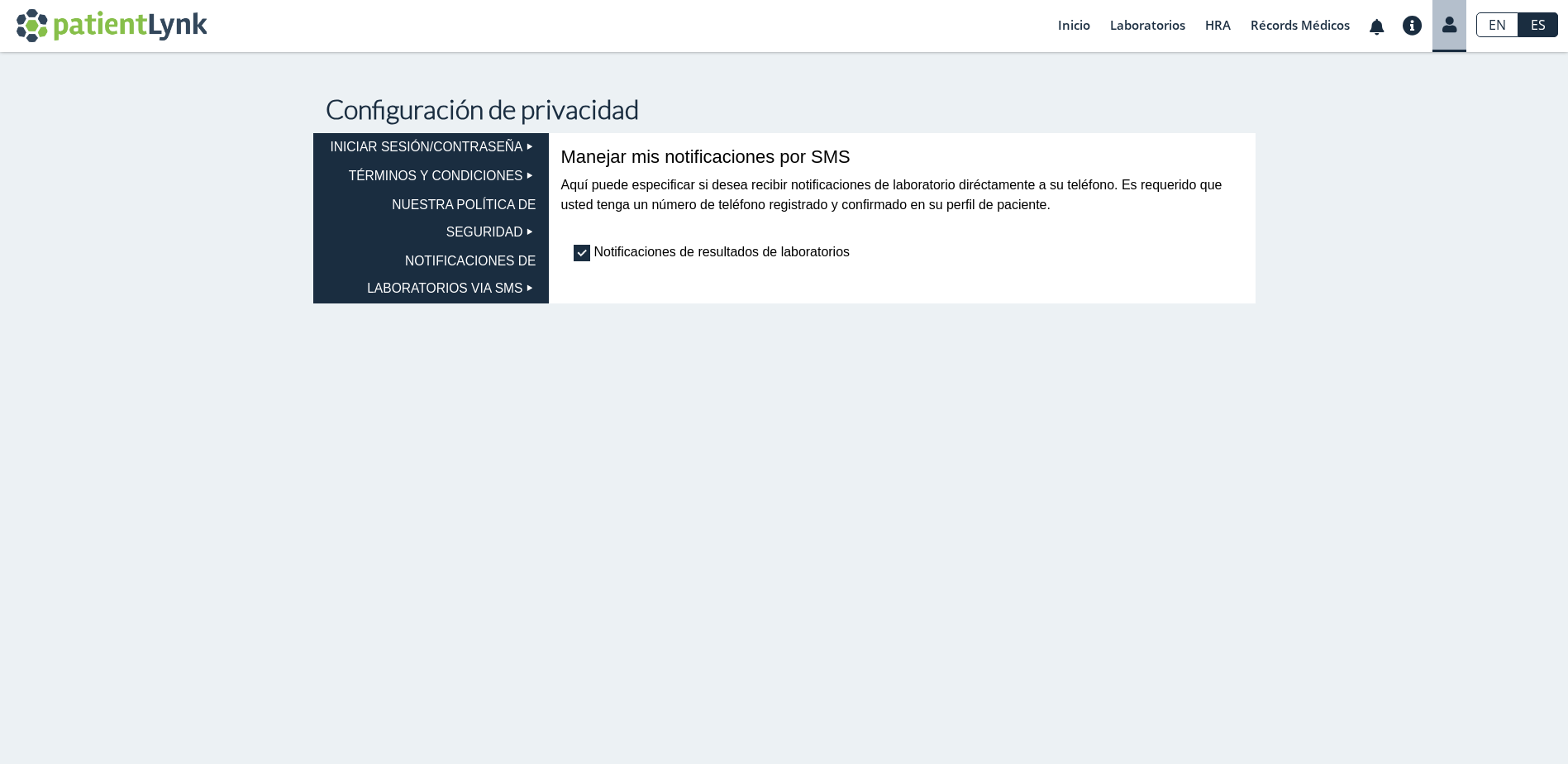
click at [582, 256] on label "Notificaciones de resultados de laboratorios" at bounding box center [711, 253] width 277 height 16
click at [0, 0] on input "Notificaciones de resultados de laboratorios" at bounding box center [0, 0] width 0 height 0
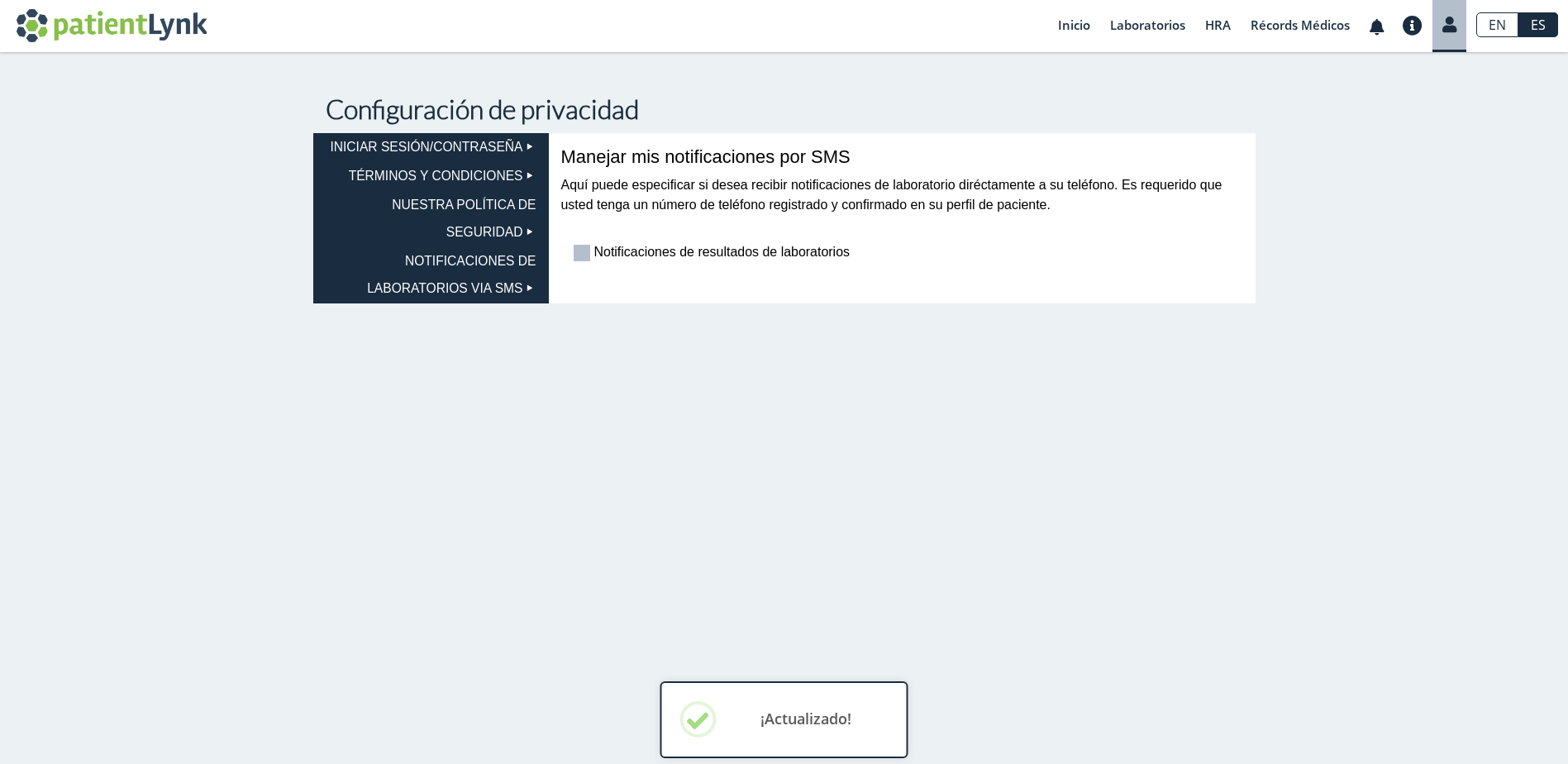
click at [471, 257] on li "NOTIFICACIONES DE LABORATORIOS VIA SMS" at bounding box center [430, 275] width 235 height 56
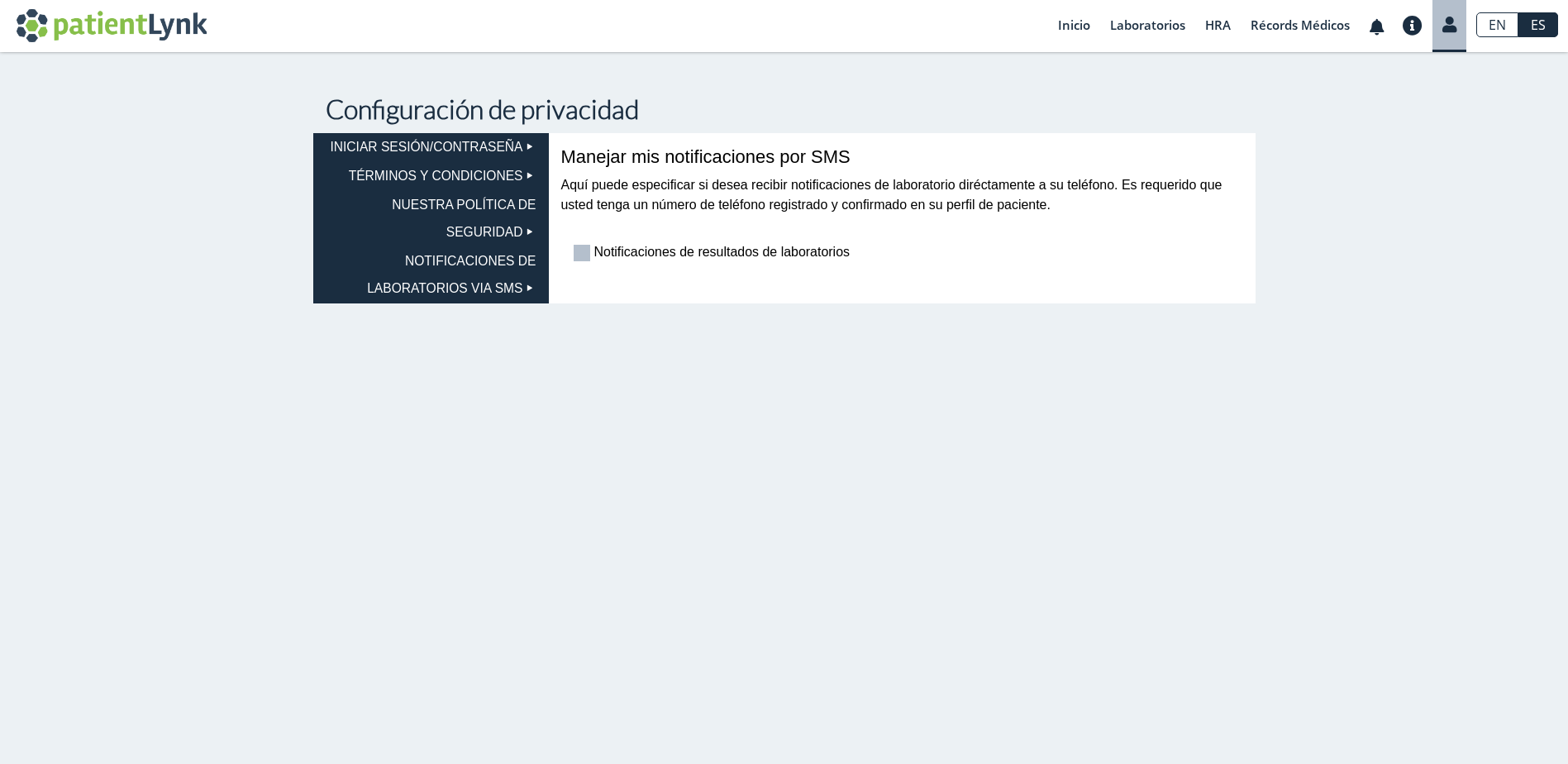
click at [488, 233] on li "NUESTRA POLÍTICA DE SEGURIDAD" at bounding box center [430, 219] width 235 height 56
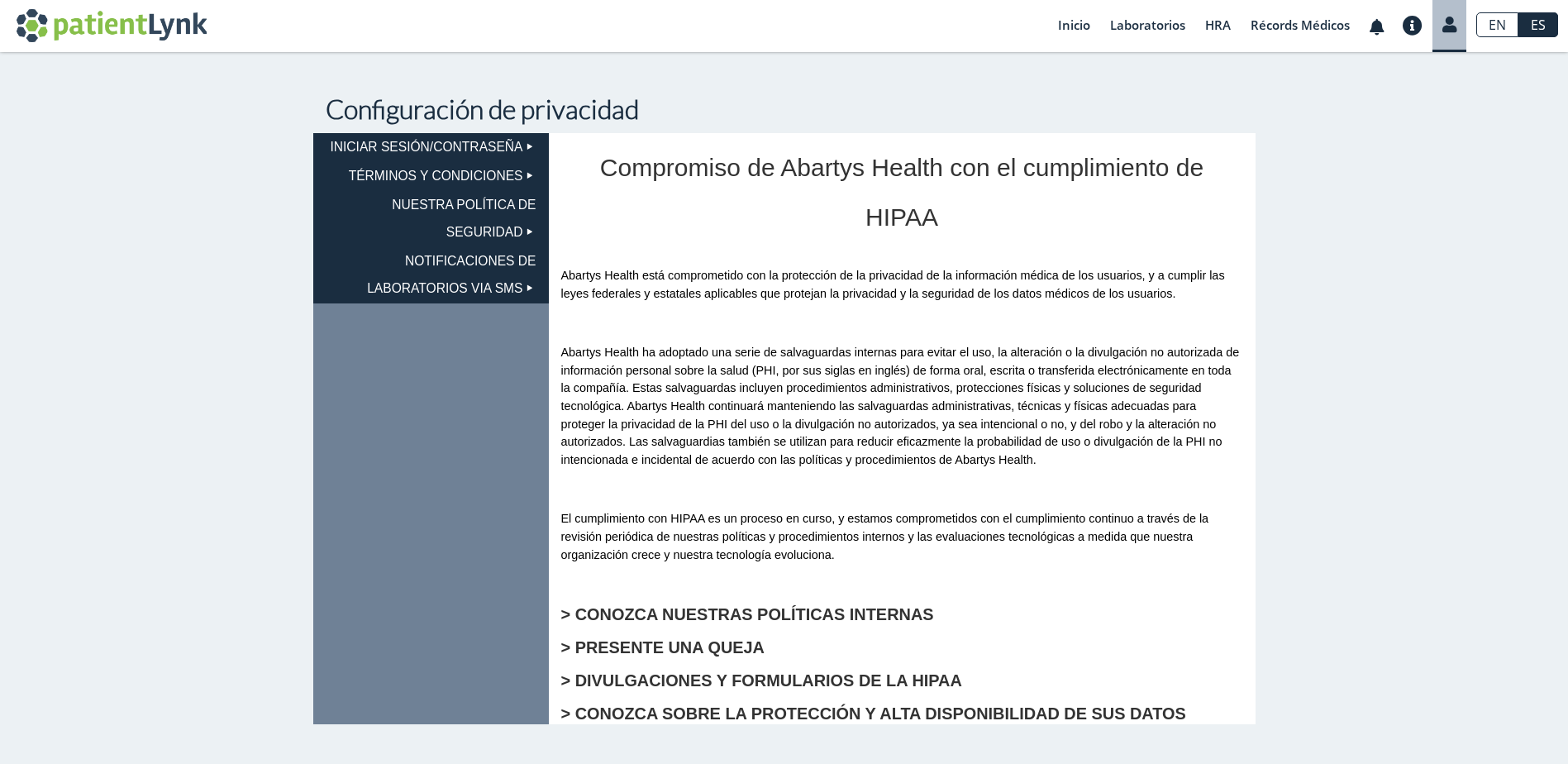
click at [444, 173] on li "TÉRMINOS Y CONDICIONES" at bounding box center [430, 177] width 235 height 29
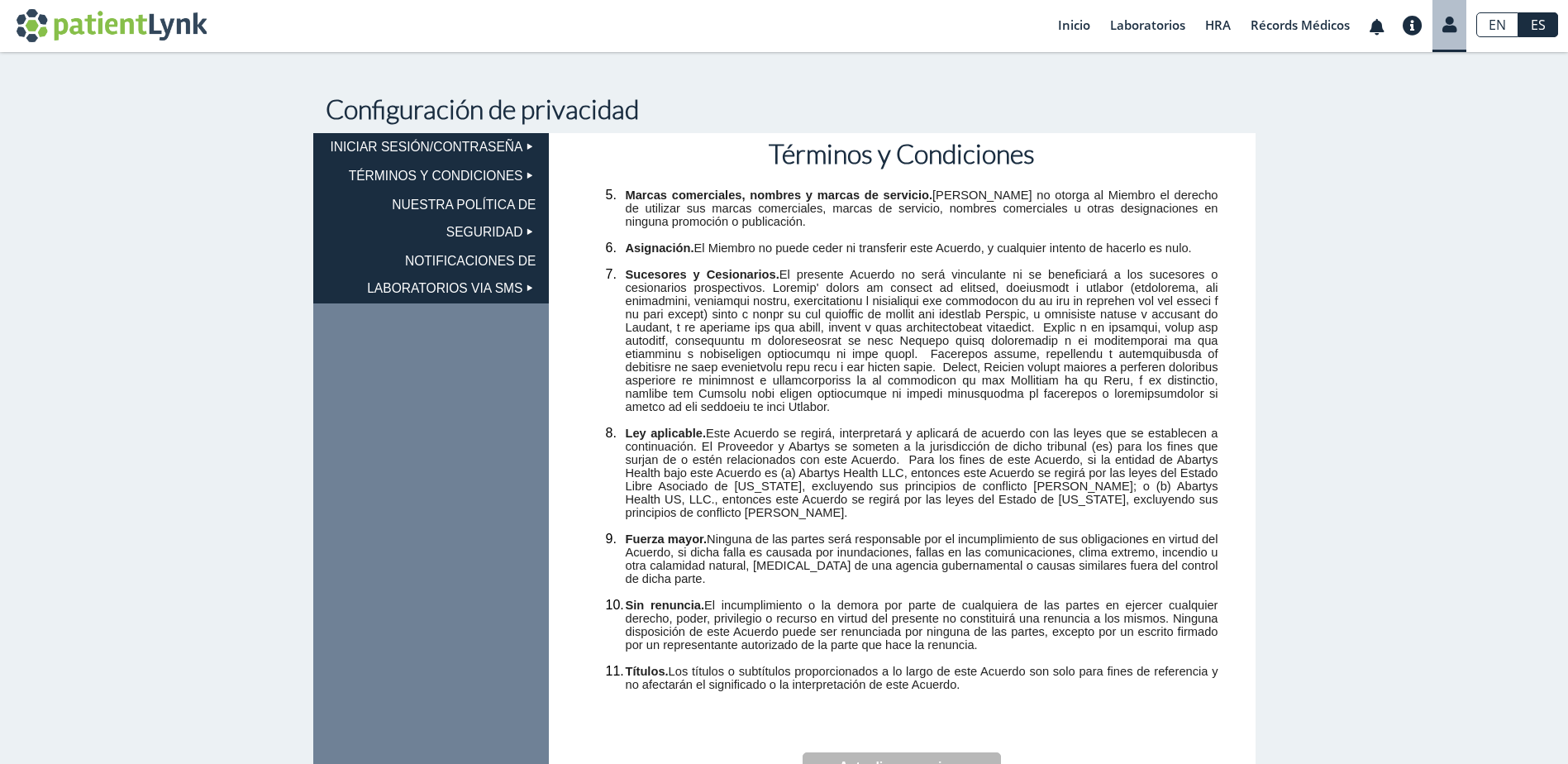
scroll to position [3732, 0]
click at [926, 758] on button "Actualizar permisos" at bounding box center [902, 767] width 198 height 29
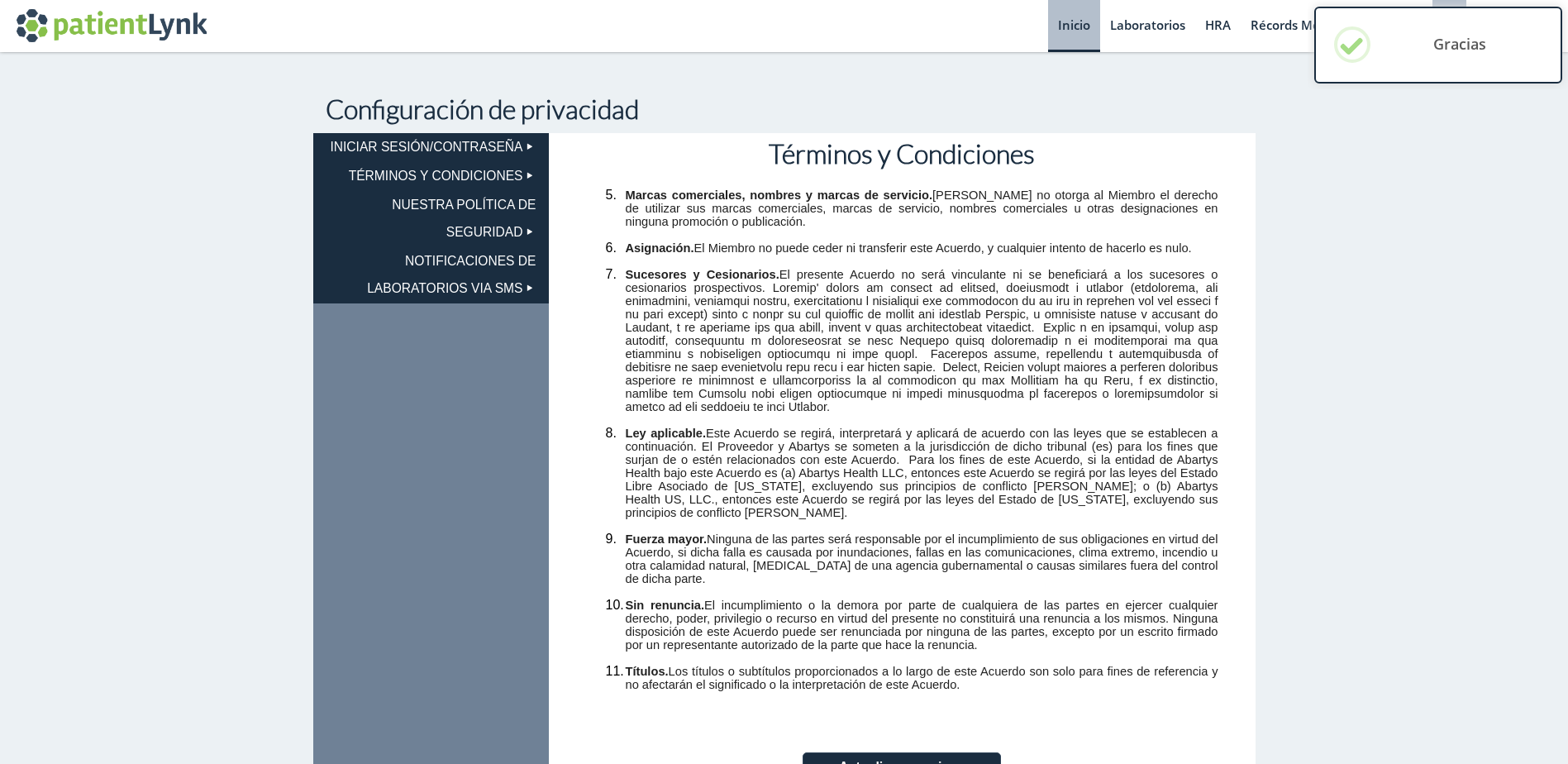
click at [1066, 27] on link "Inicio" at bounding box center [1074, 26] width 52 height 52
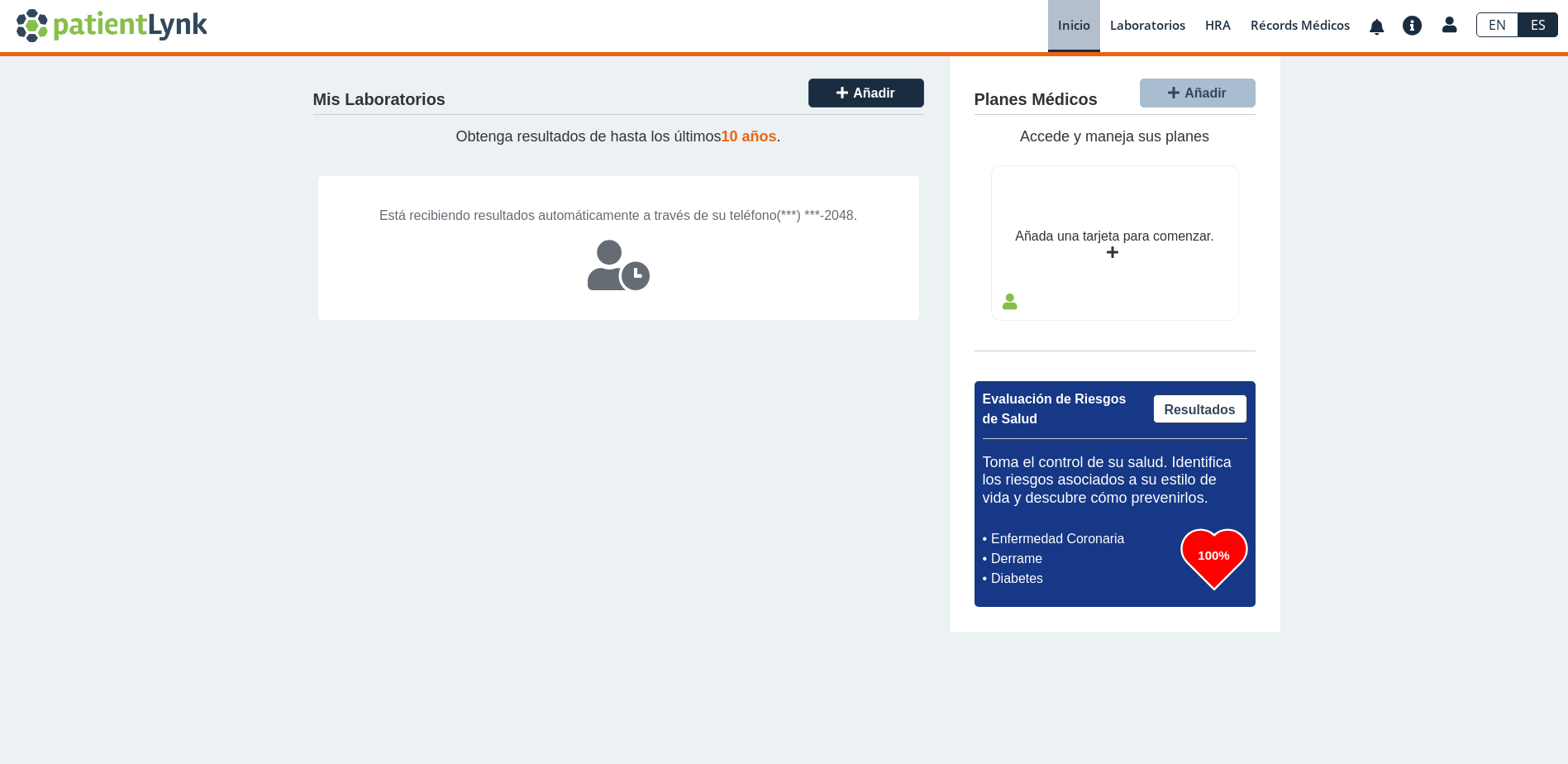
click at [1505, 23] on link "EN" at bounding box center [1497, 24] width 42 height 24
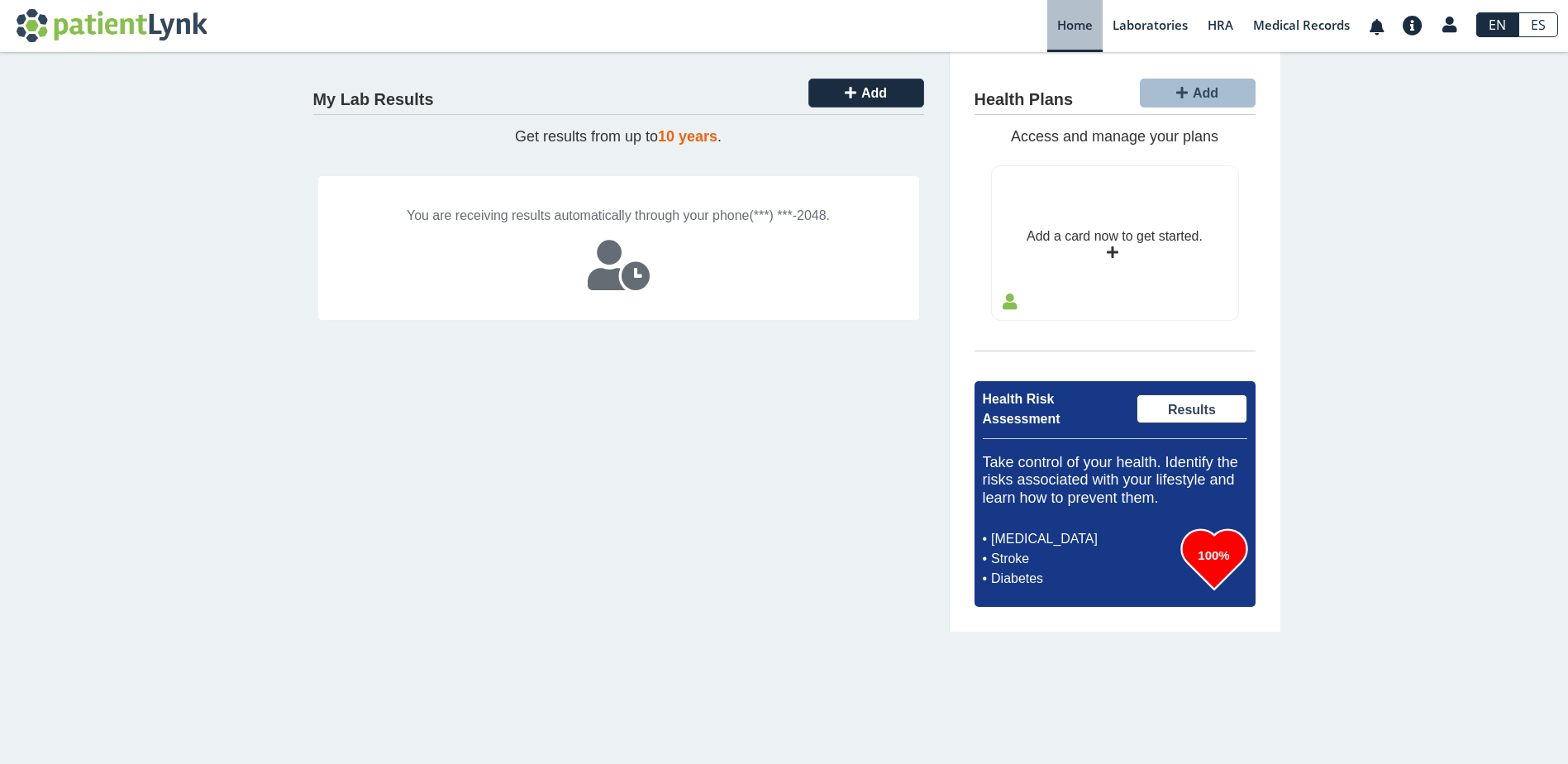
click at [1554, 22] on link "ES" at bounding box center [1538, 24] width 40 height 24
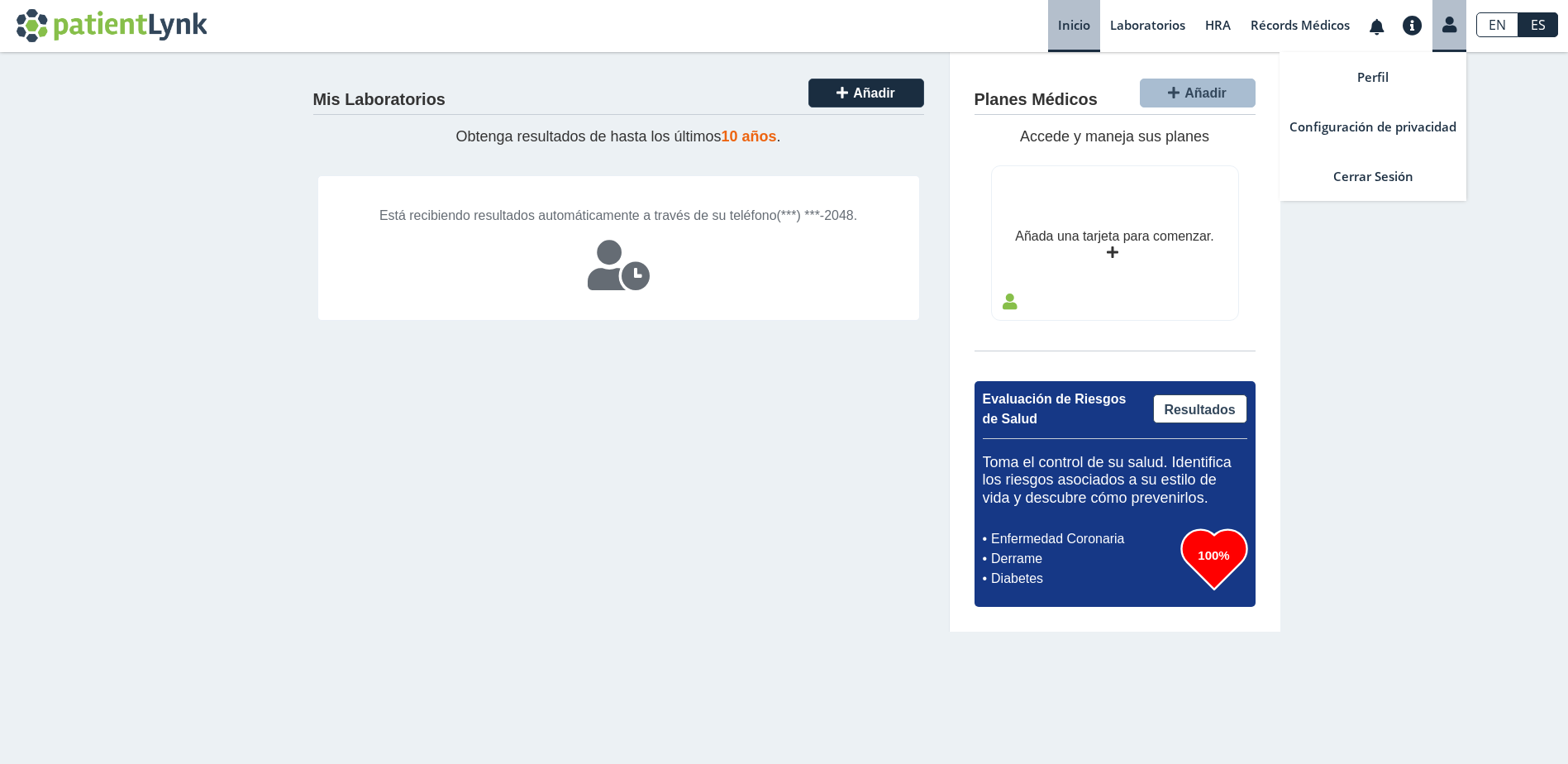
click at [1444, 22] on icon at bounding box center [1450, 24] width 14 height 13
click at [1390, 173] on link "Cerrar Sesión" at bounding box center [1372, 176] width 187 height 50
